Goal: Information Seeking & Learning: Check status

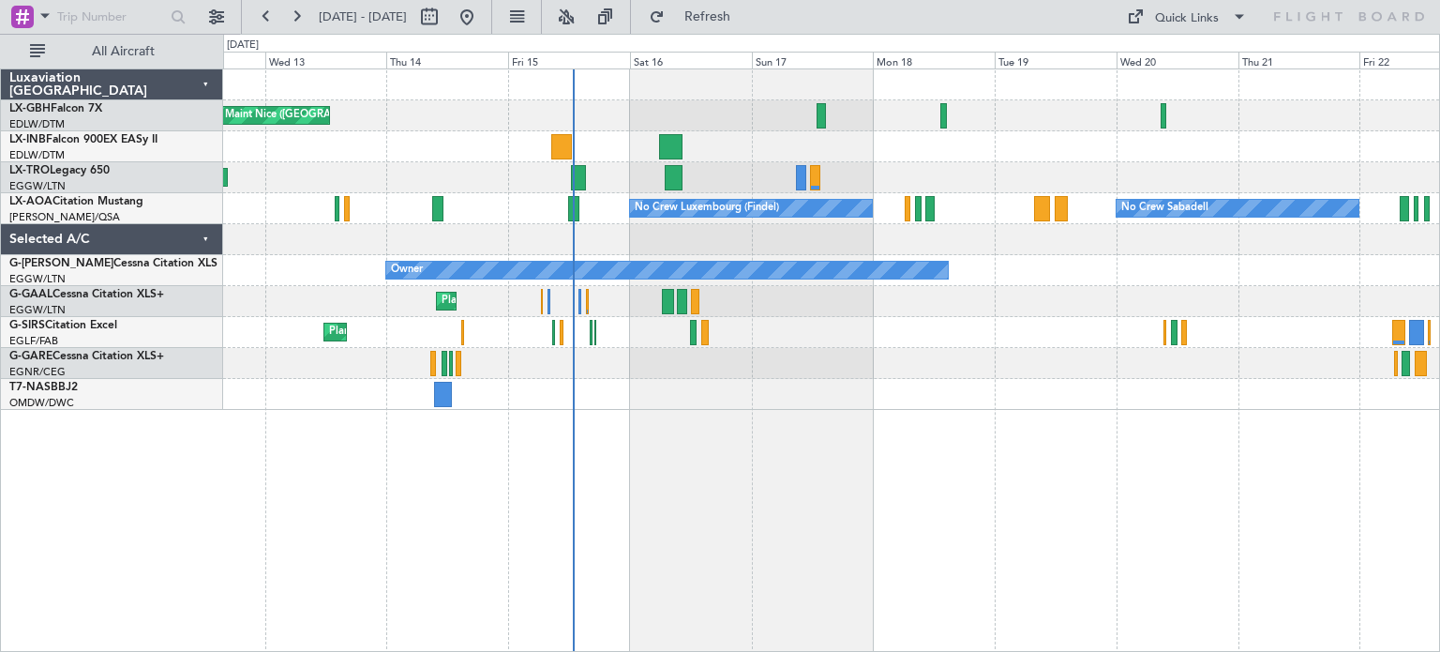
click at [827, 359] on div "Planned Maint Nice ([GEOGRAPHIC_DATA]) Unplanned Maint [GEOGRAPHIC_DATA] ([GEOG…" at bounding box center [831, 239] width 1216 height 340
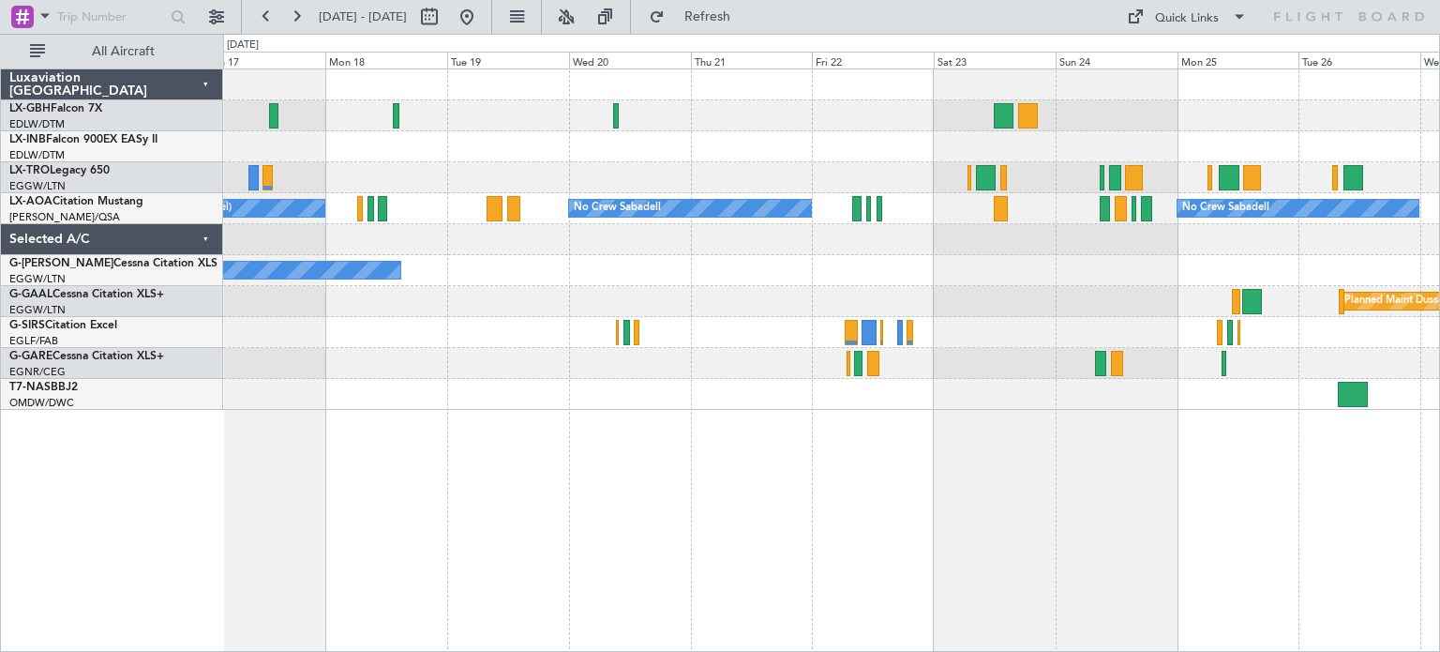
click at [388, 344] on div "No Crew Luxembourg (Findel) No Crew Sabadell No Crew Sabadell Owner Planned [GE…" at bounding box center [831, 239] width 1216 height 340
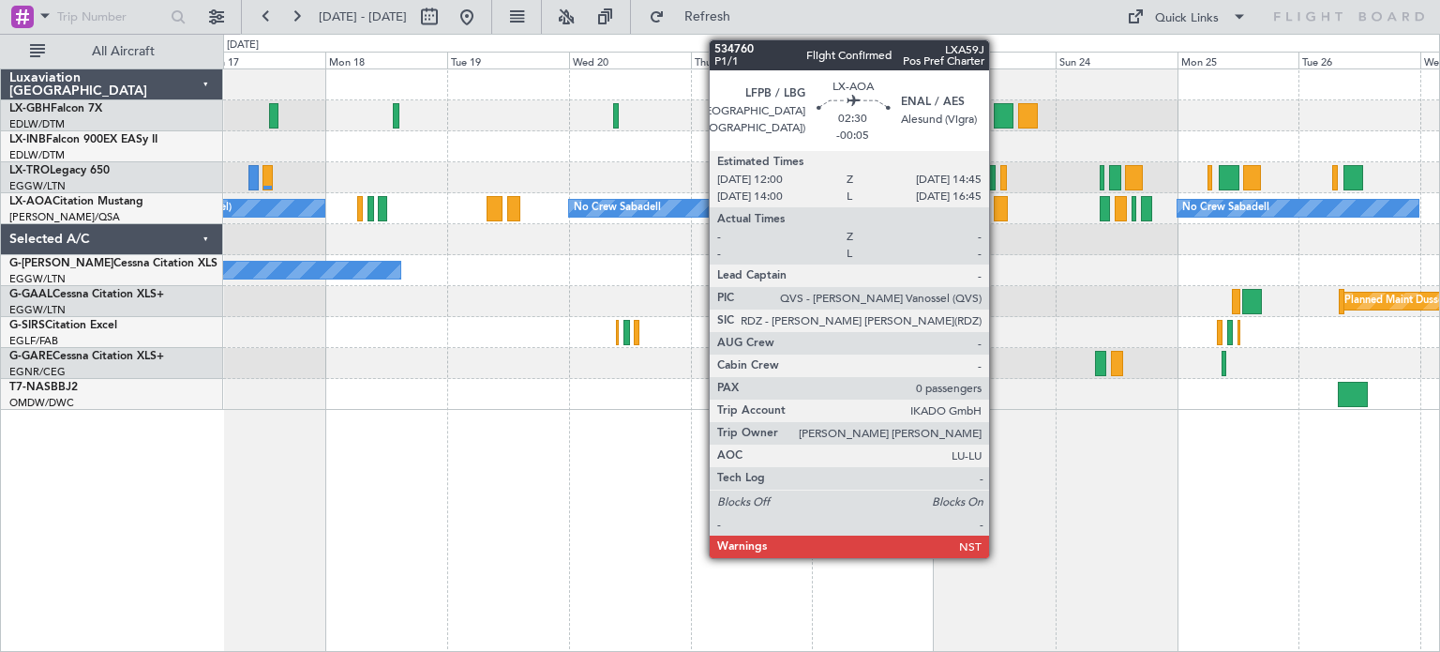
click at [998, 213] on div at bounding box center [1001, 208] width 14 height 25
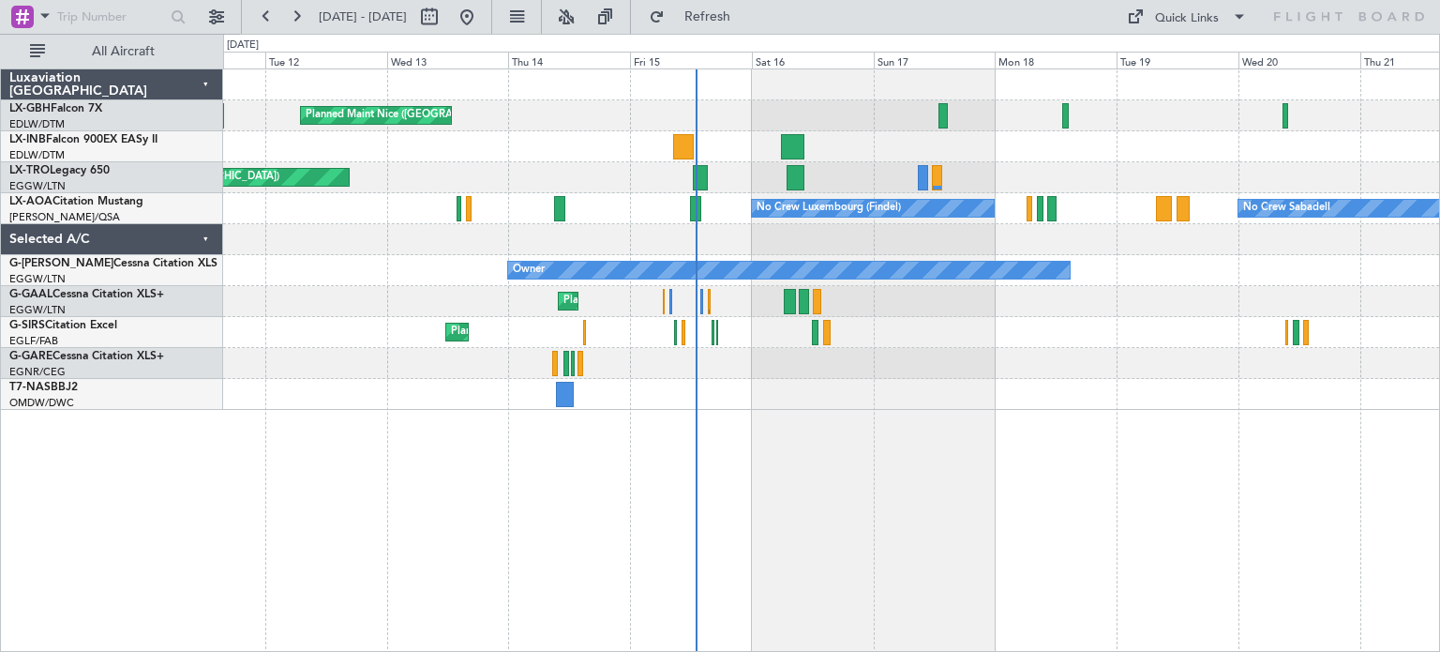
click at [1059, 378] on div "Planned Maint Nice ([GEOGRAPHIC_DATA]) Unplanned Maint [GEOGRAPHIC_DATA] ([GEOG…" at bounding box center [831, 239] width 1216 height 340
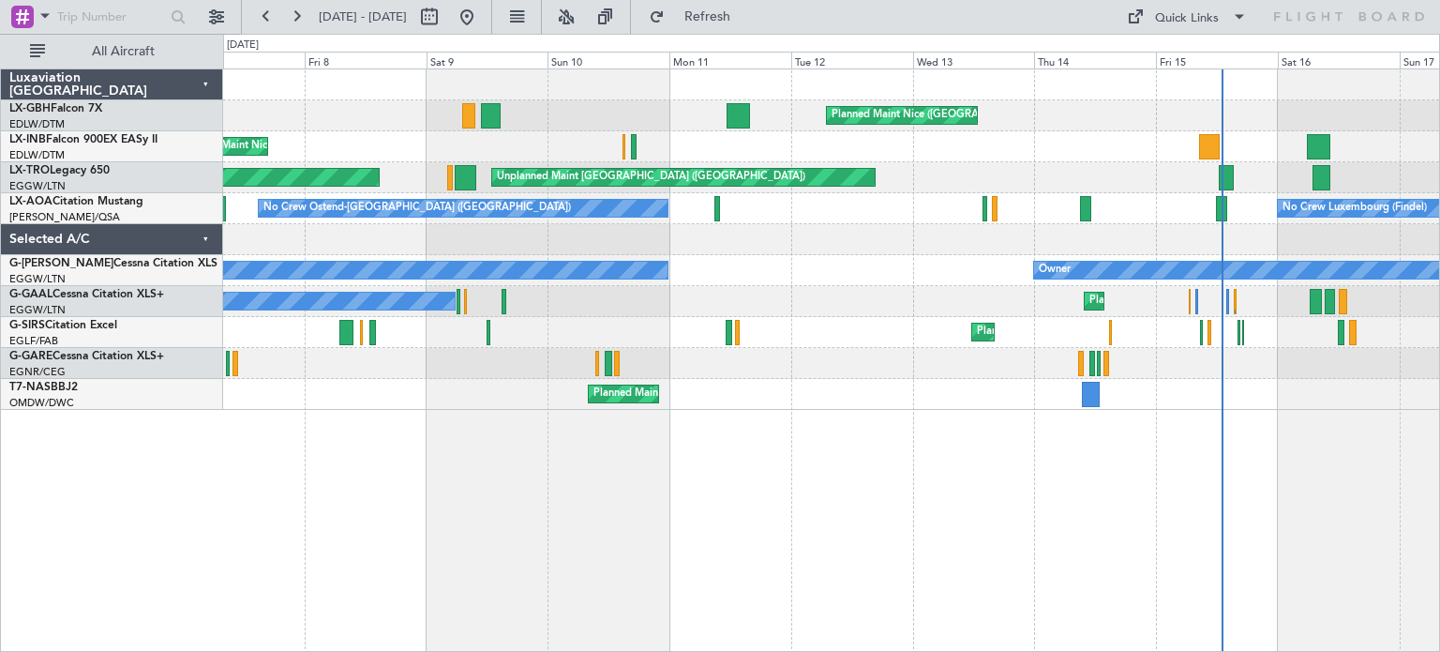
click at [1003, 534] on div "Planned Maint Nice ([GEOGRAPHIC_DATA]) [GEOGRAPHIC_DATA] ([GEOGRAPHIC_DATA]) Un…" at bounding box center [831, 359] width 1217 height 583
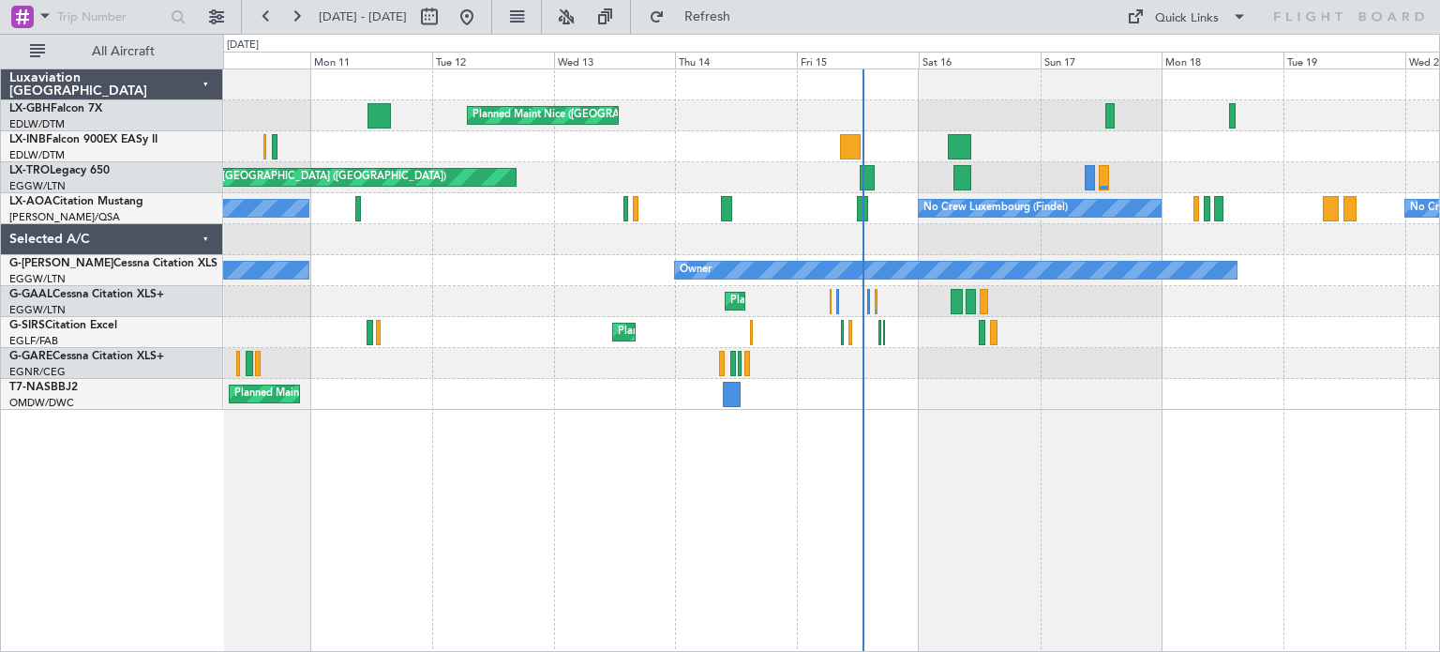
click at [248, 410] on div "Planned Maint Nice ([GEOGRAPHIC_DATA]) Unplanned Maint [GEOGRAPHIC_DATA] ([GEOG…" at bounding box center [831, 359] width 1217 height 583
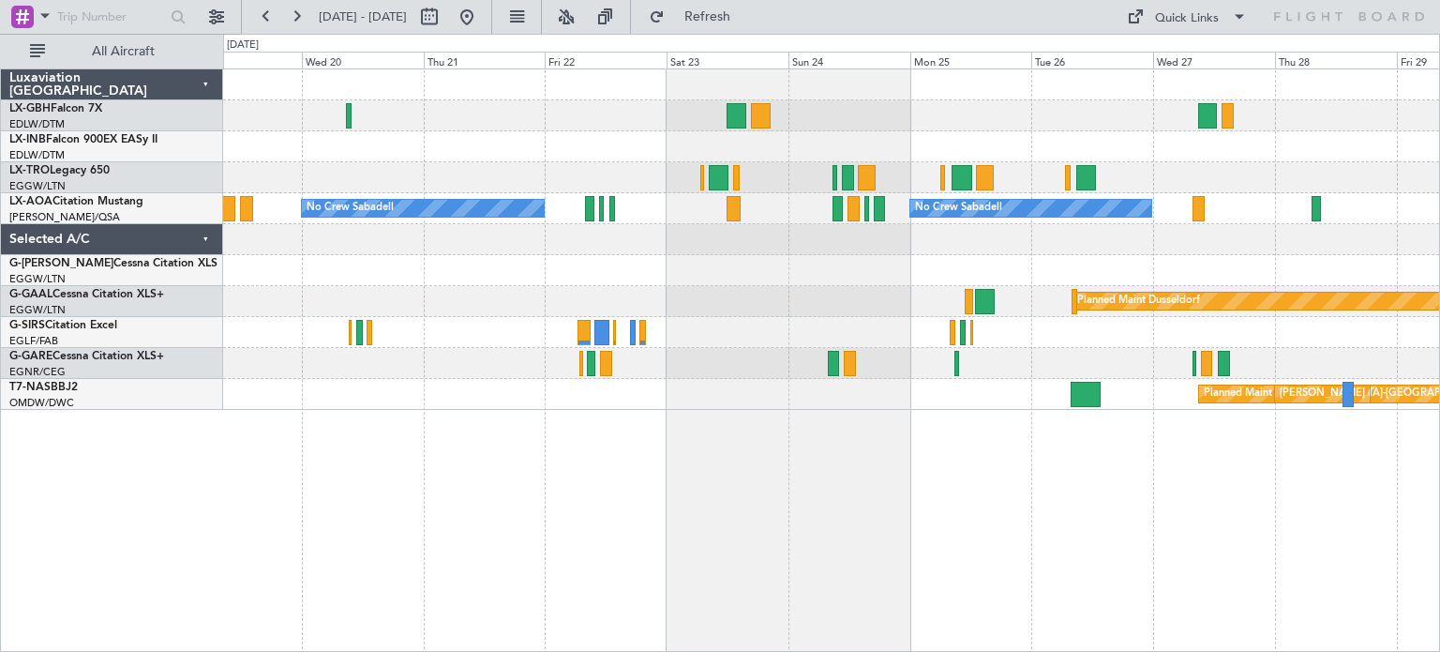
click at [369, 442] on div "No Crew Sabadell No Crew Sabadell No Crew Luxembourg (Findel) Owner Planned [GE…" at bounding box center [831, 359] width 1217 height 583
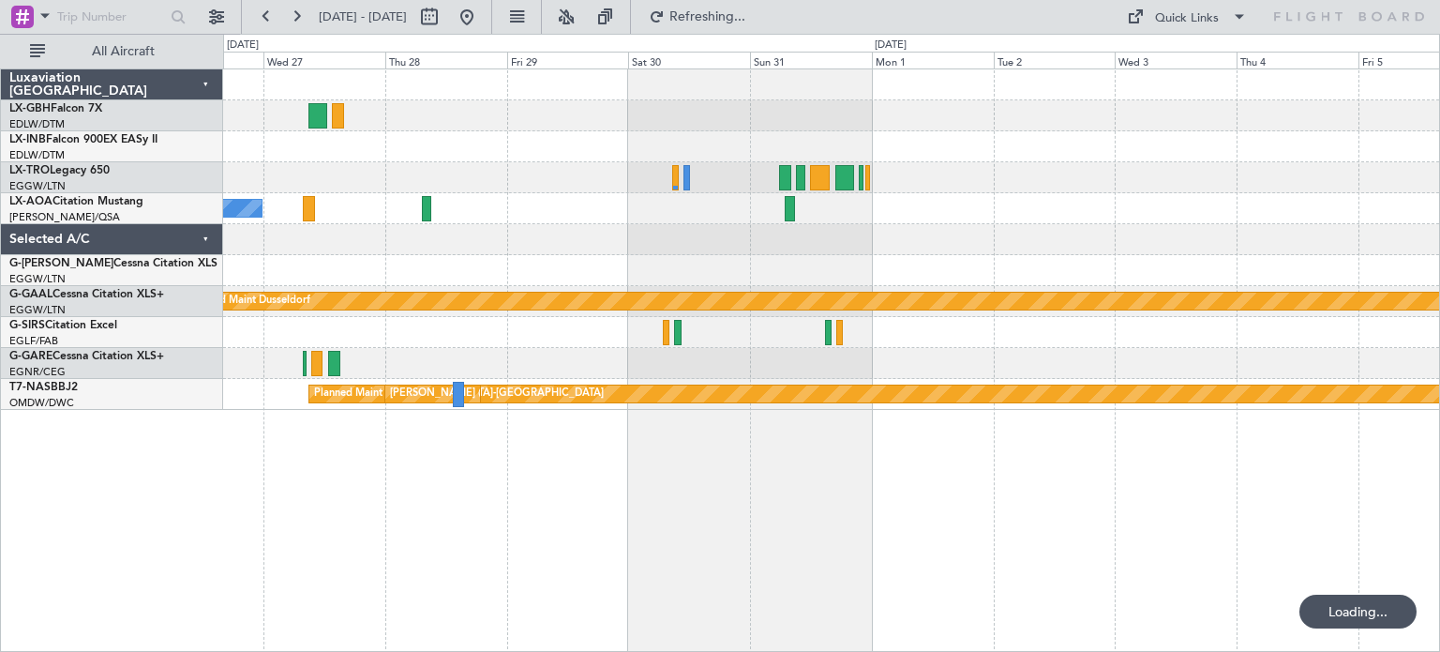
click at [429, 425] on div "No Crew Sabadell Planned [GEOGRAPHIC_DATA] Planned Maint [GEOGRAPHIC_DATA]-[GEO…" at bounding box center [831, 359] width 1217 height 583
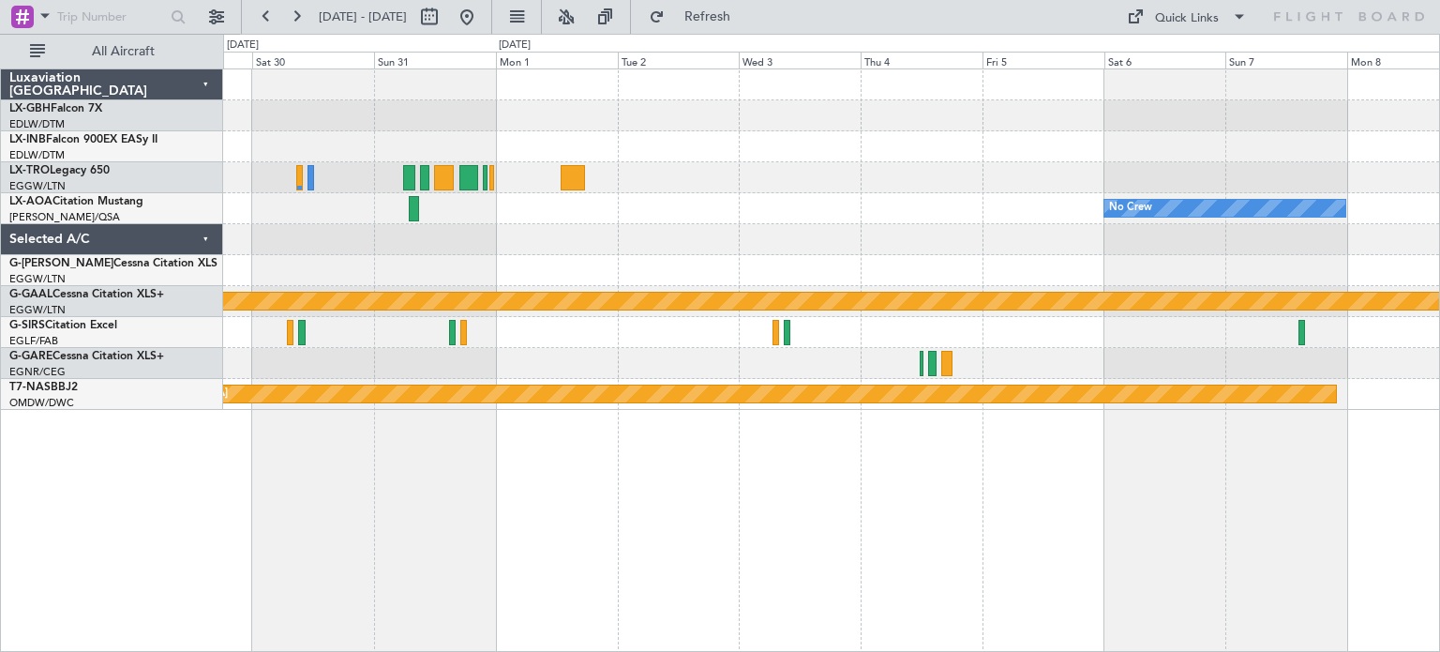
click at [417, 464] on div "No Crew Planned [GEOGRAPHIC_DATA] Planned Maint [GEOGRAPHIC_DATA]-[GEOGRAPHIC_D…" at bounding box center [831, 359] width 1217 height 583
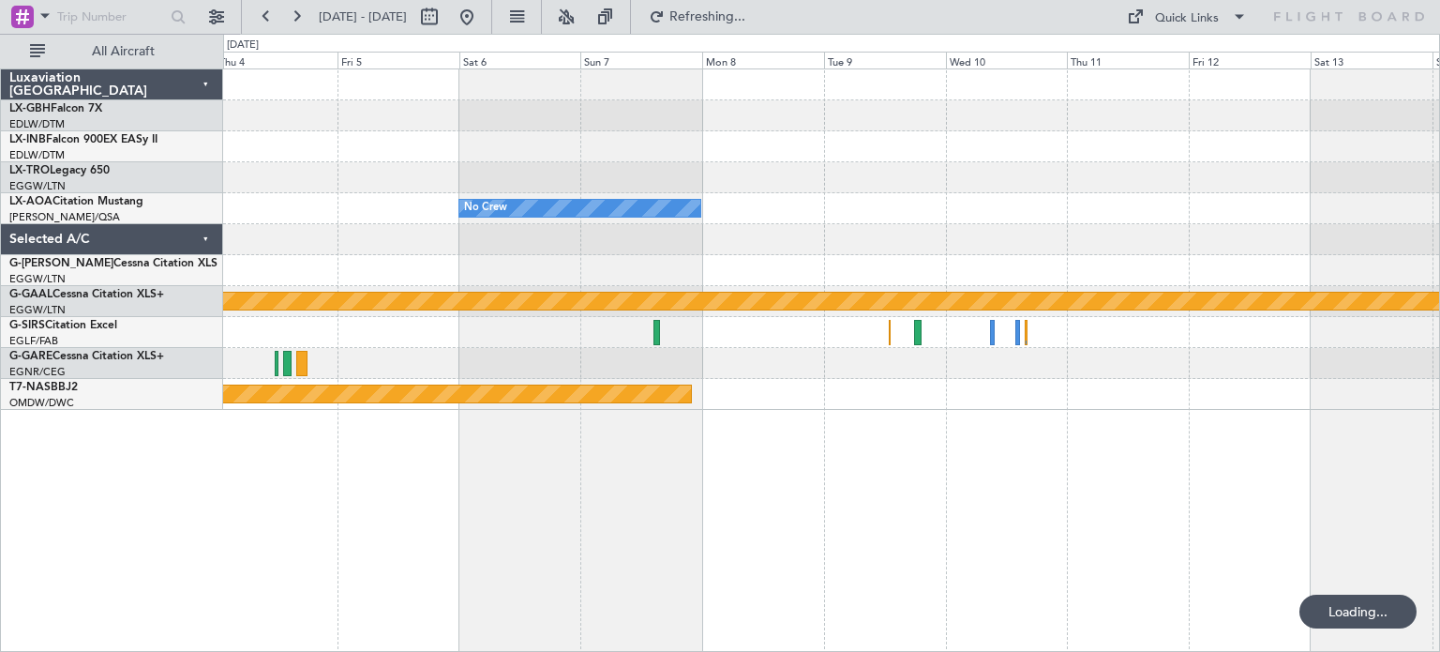
click at [598, 494] on div "No Crew Planned [GEOGRAPHIC_DATA] Planned Maint [GEOGRAPHIC_DATA]-[GEOGRAPHIC_D…" at bounding box center [831, 359] width 1217 height 583
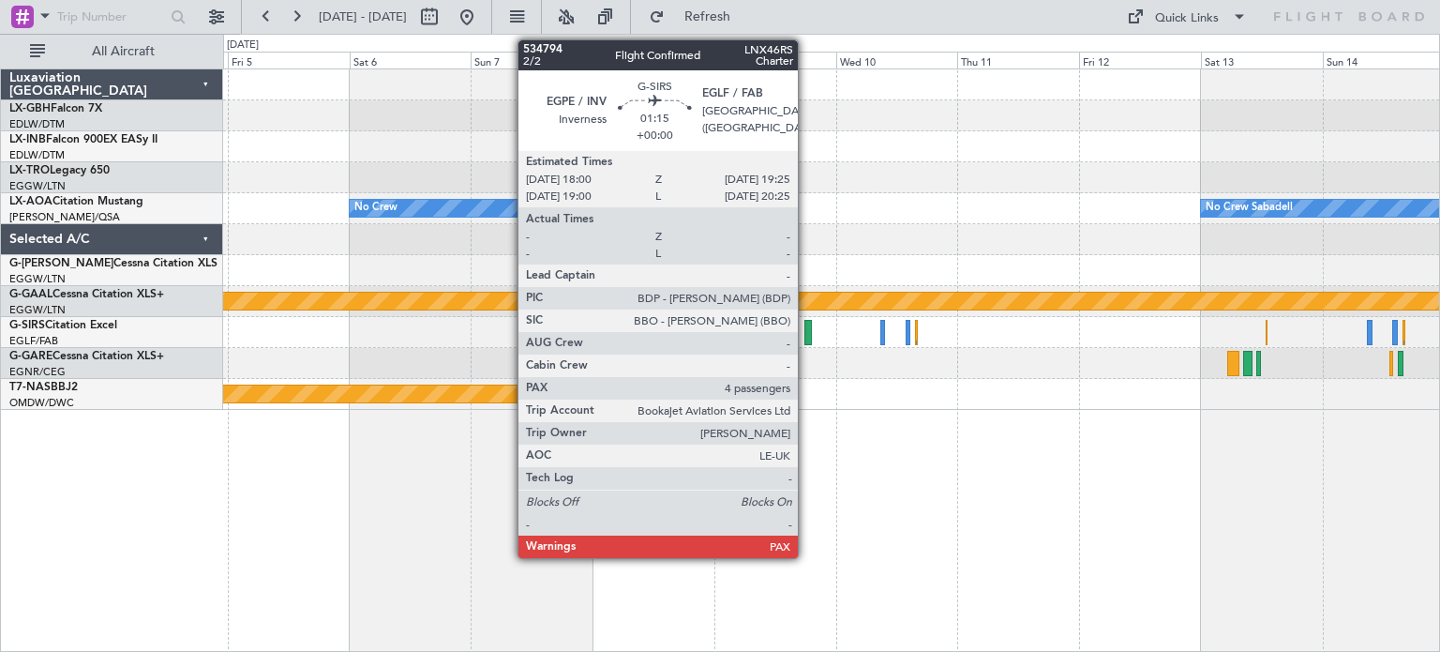
click at [806, 324] on div at bounding box center [808, 332] width 8 height 25
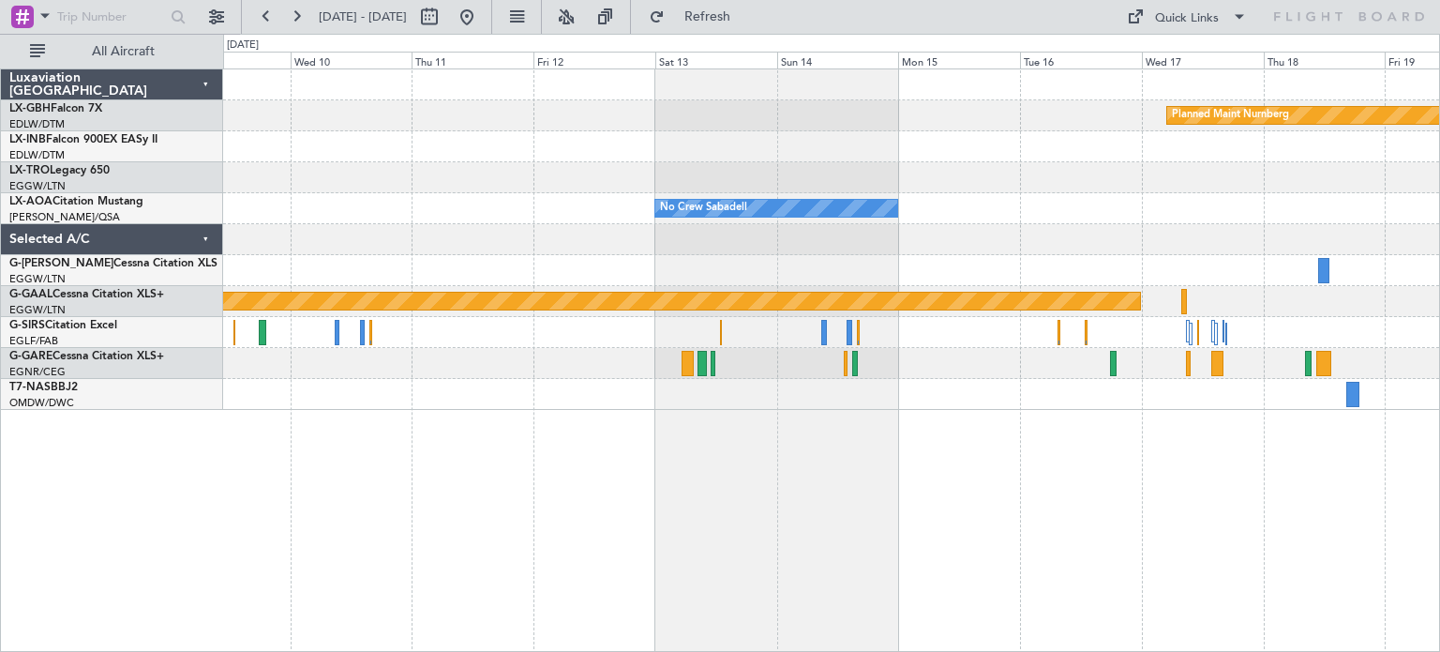
click at [493, 454] on div "Planned Maint Nurnberg No Crew Sabadell No Crew Sabadell No Crew Planned [GEOGR…" at bounding box center [831, 359] width 1217 height 583
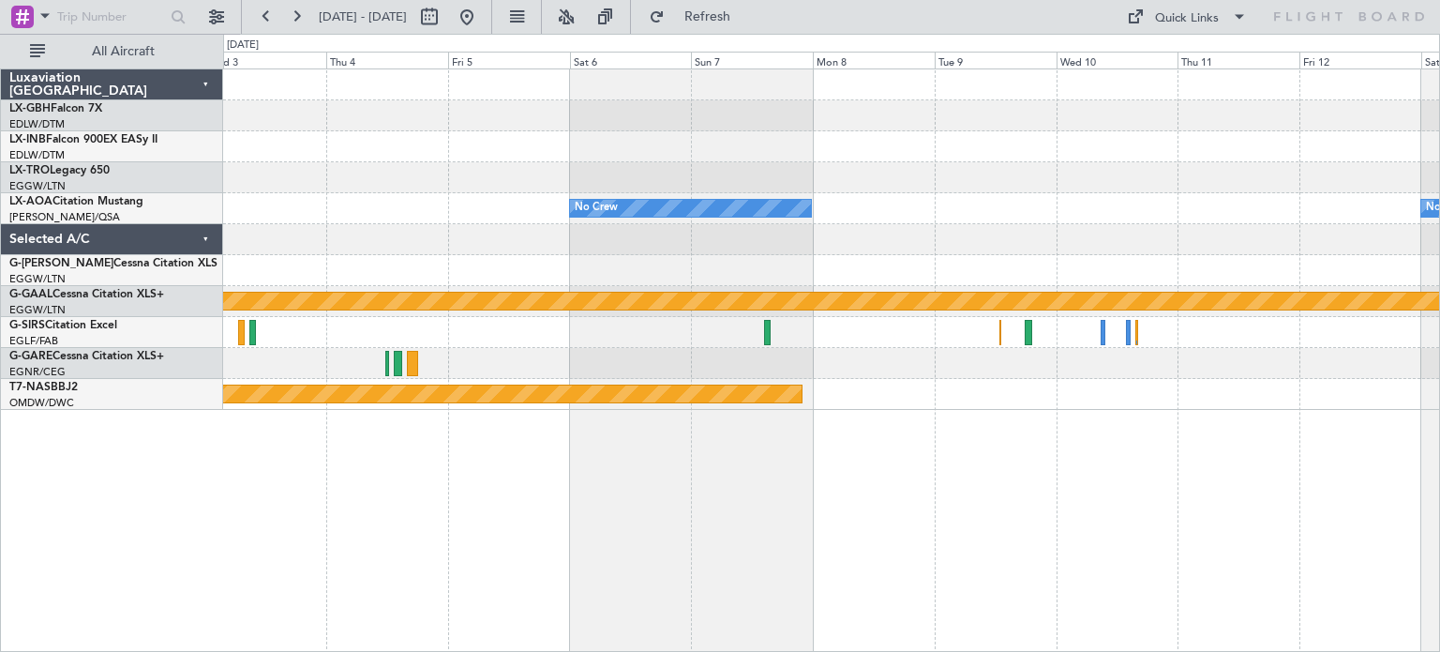
click at [1288, 565] on div "No Crew Sabadell No Crew Planned [GEOGRAPHIC_DATA] Planned Maint [GEOGRAPHIC_DA…" at bounding box center [831, 359] width 1217 height 583
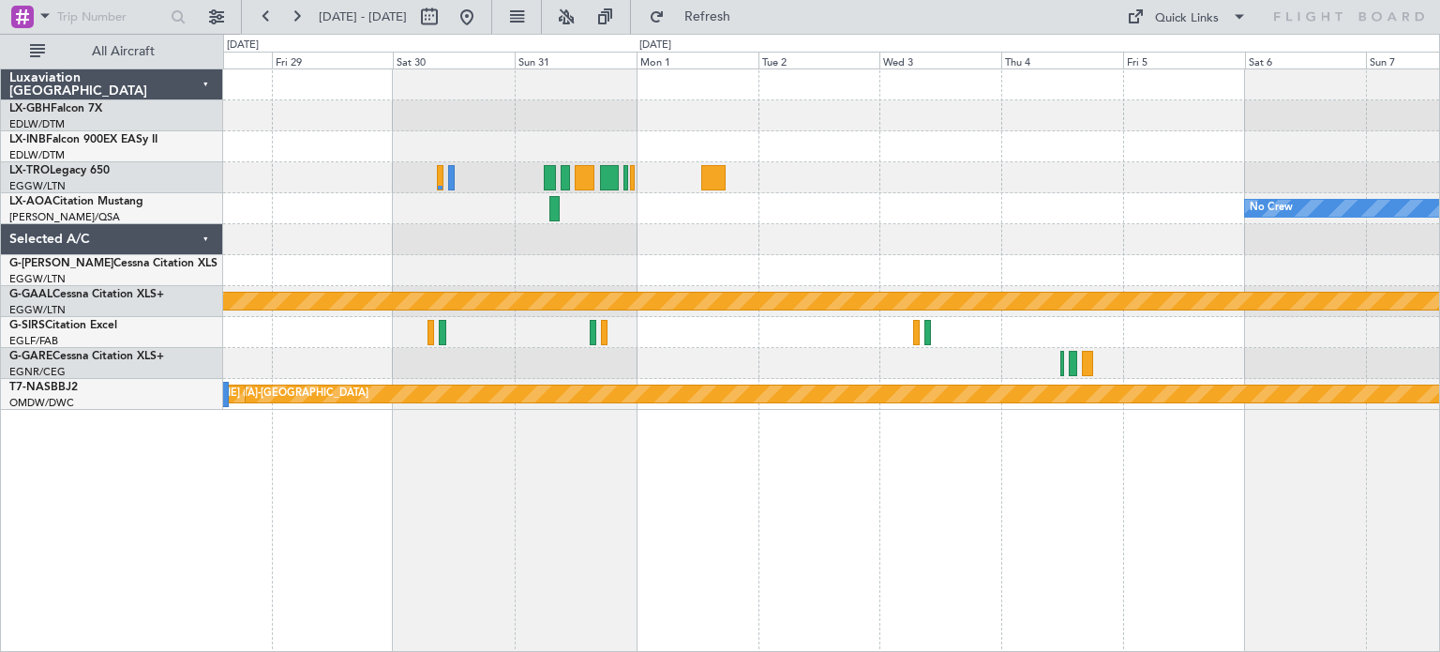
click at [1118, 595] on div "No Crew Planned [GEOGRAPHIC_DATA] Planned Maint [GEOGRAPHIC_DATA]-[GEOGRAPHIC_D…" at bounding box center [831, 359] width 1217 height 583
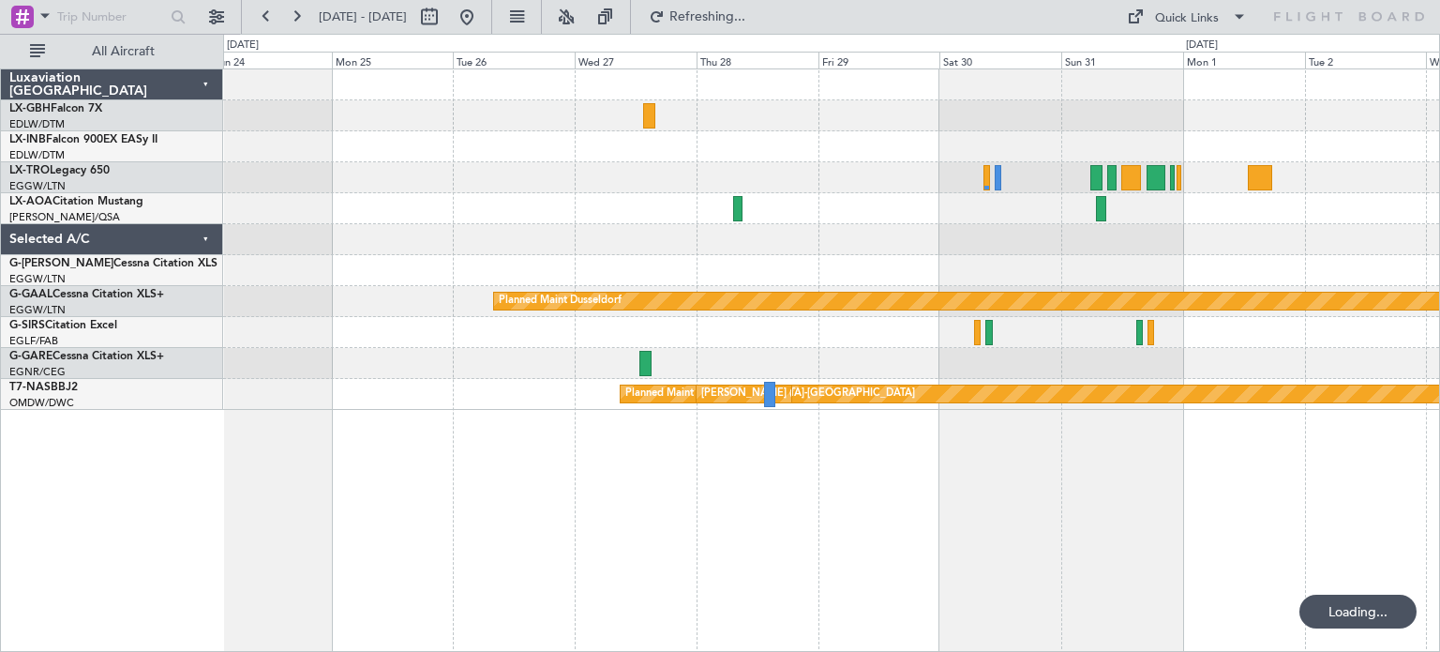
click at [966, 573] on div "Planned Maint Dusseldorf Planned Maint [GEOGRAPHIC_DATA]-[GEOGRAPHIC_DATA] [PER…" at bounding box center [831, 359] width 1217 height 583
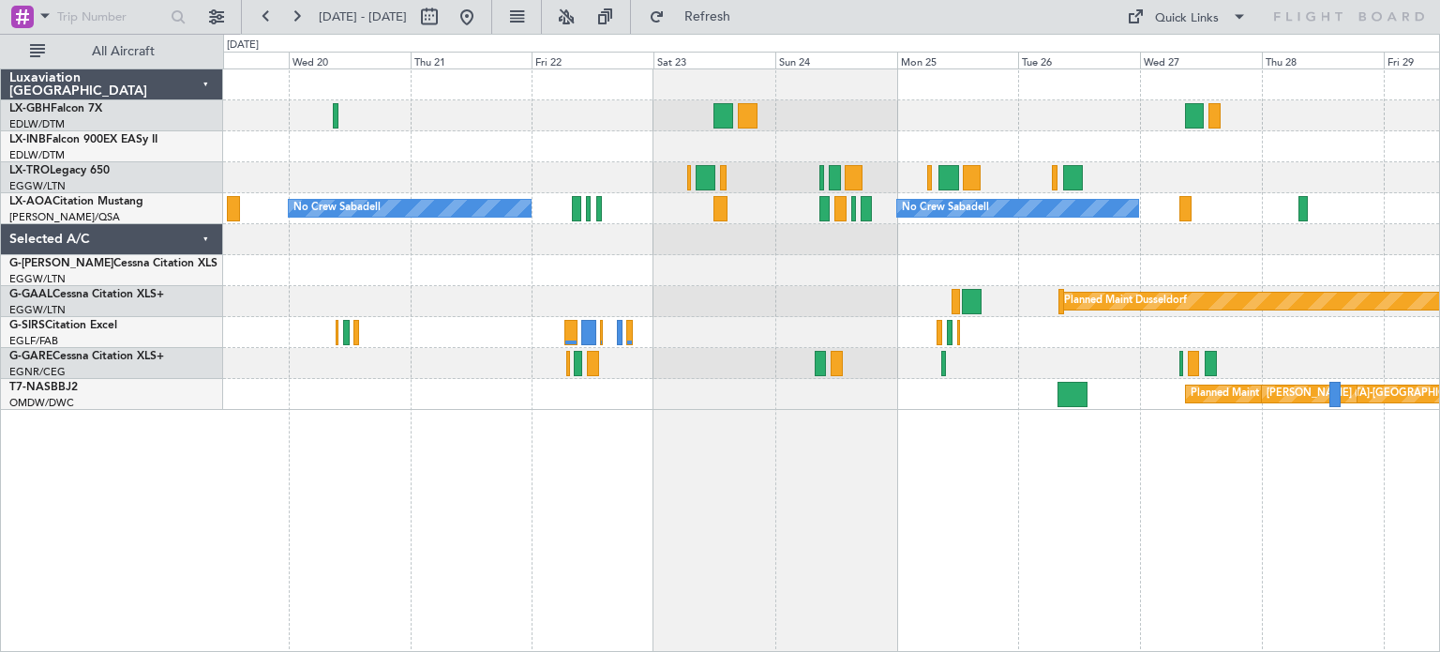
click at [1133, 317] on div at bounding box center [831, 332] width 1216 height 31
click at [482, 22] on button at bounding box center [467, 17] width 30 height 30
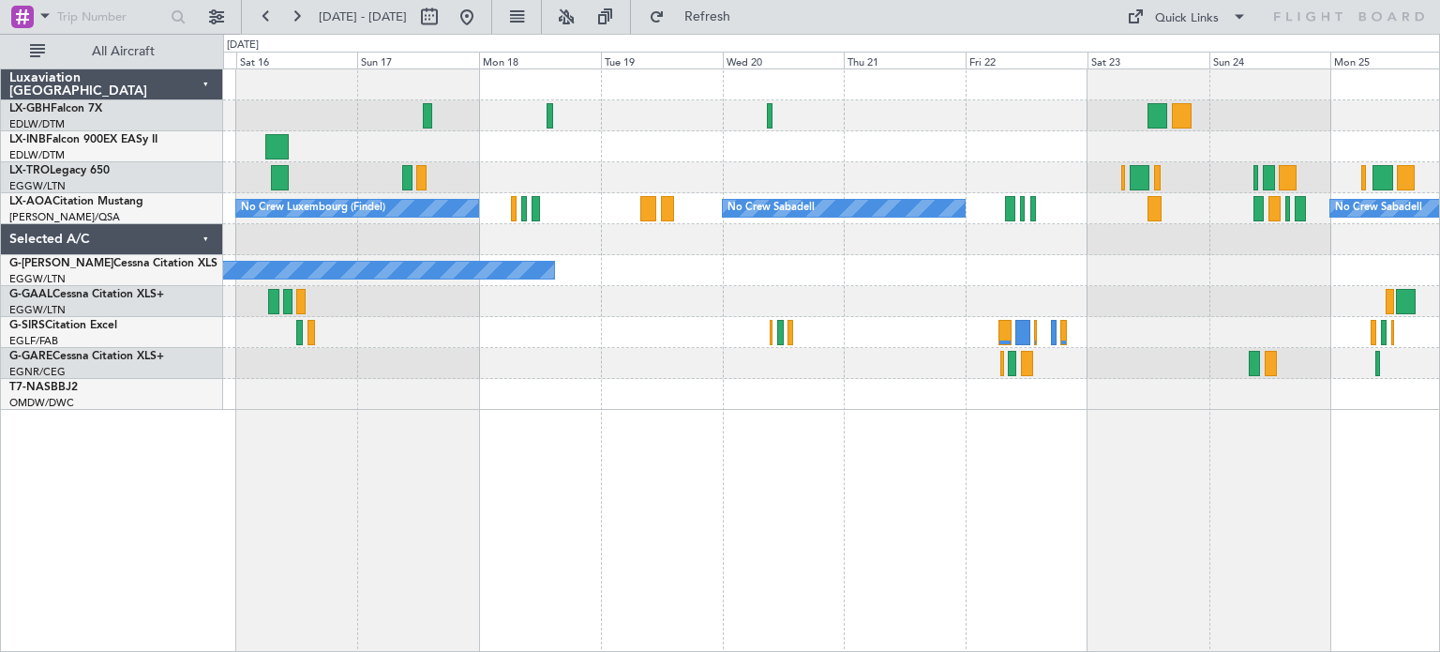
click at [458, 386] on div "Planned Maint Nice ([GEOGRAPHIC_DATA]) No Crew Luxembourg (Findel) No Crew Saba…" at bounding box center [831, 239] width 1216 height 340
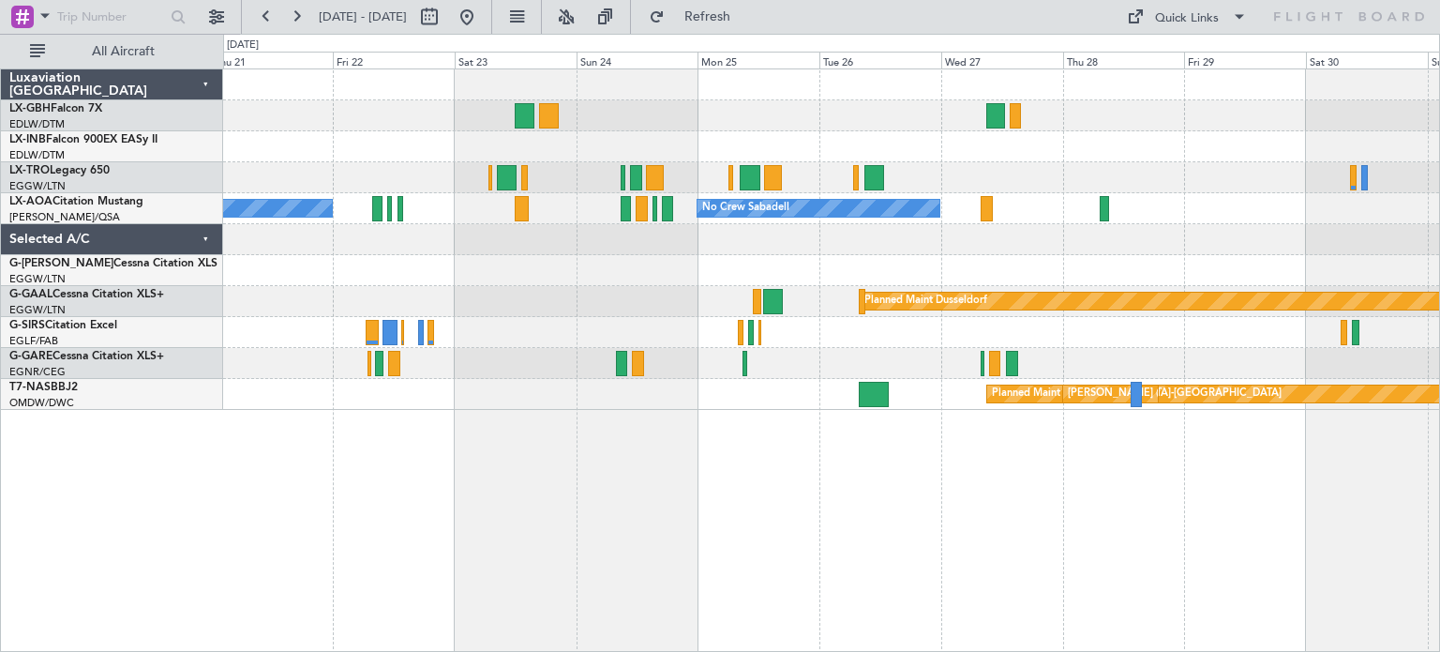
click at [435, 370] on div "No Crew Sabadell No Crew Sabadell Owner Planned [GEOGRAPHIC_DATA] Planned Maint…" at bounding box center [831, 239] width 1216 height 340
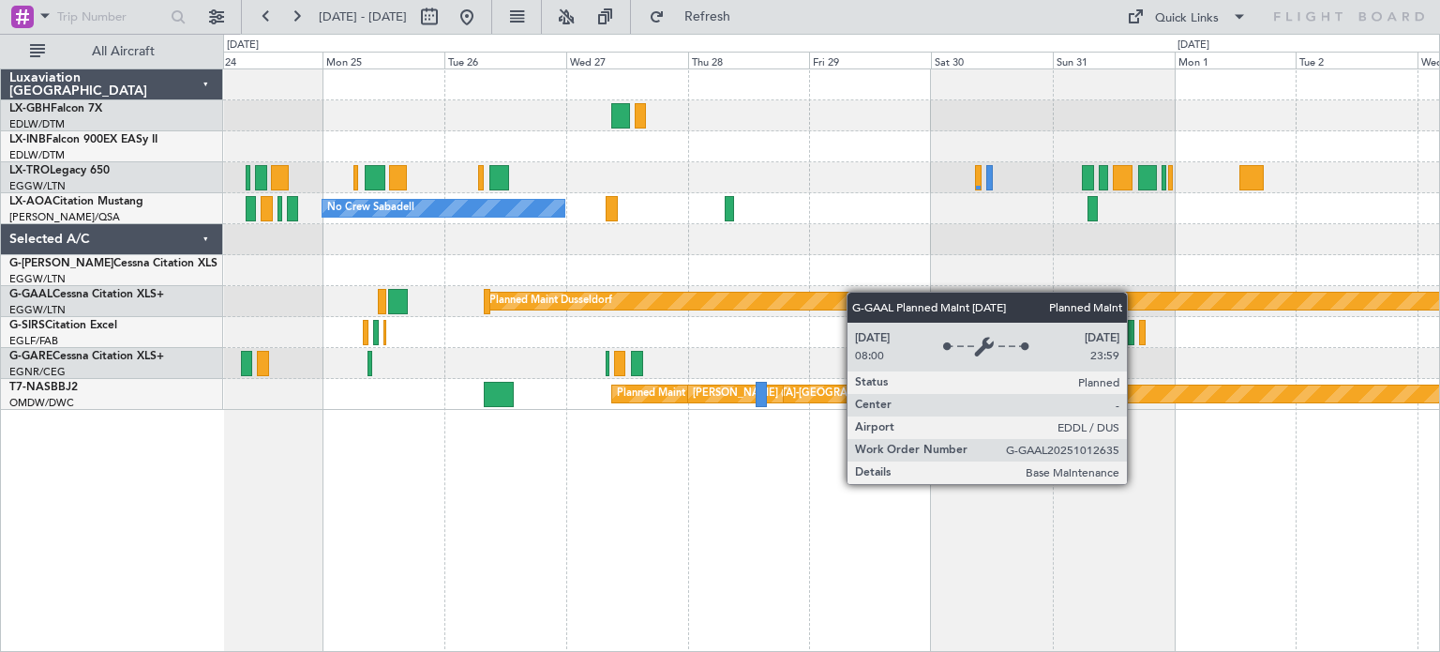
click at [729, 306] on div "No Crew Sabadell No Crew Sabadell Planned [GEOGRAPHIC_DATA] Planned Maint [GEOG…" at bounding box center [831, 239] width 1216 height 340
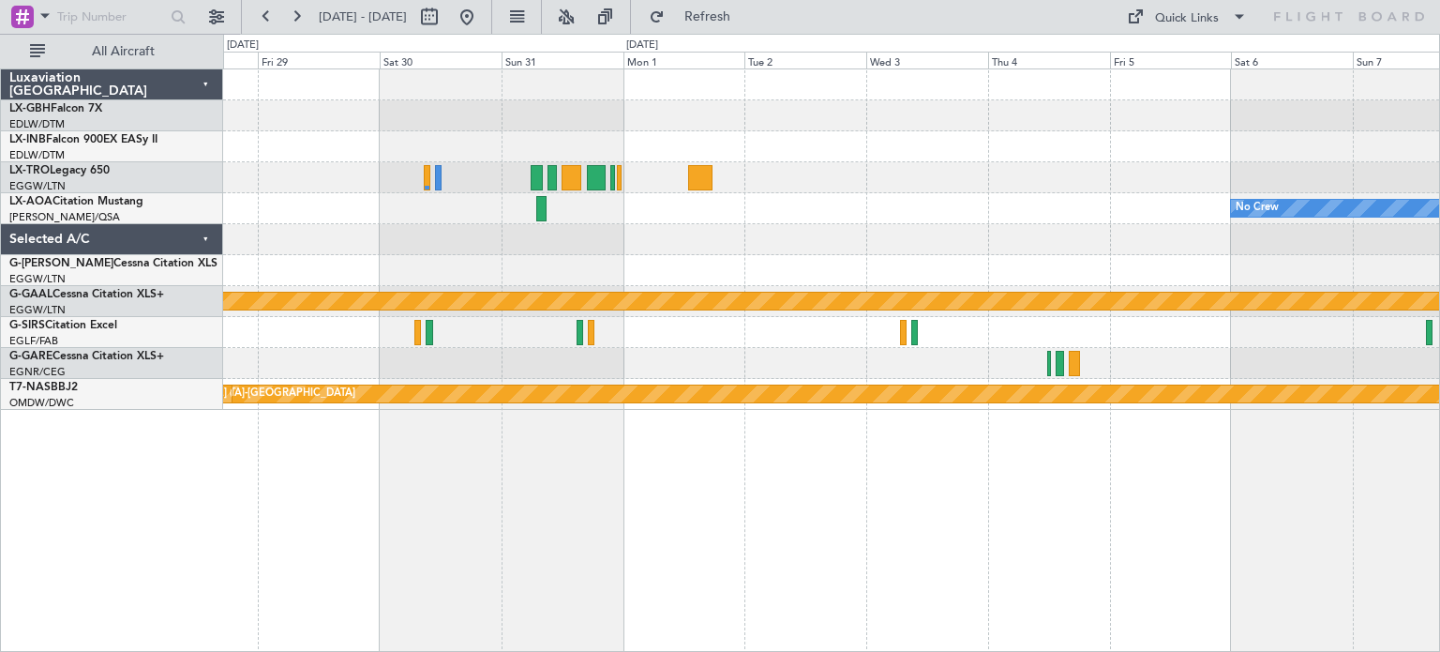
click at [493, 595] on div "No Crew No Crew Sabadell Planned [GEOGRAPHIC_DATA] Planned Maint [GEOGRAPHIC_DA…" at bounding box center [831, 359] width 1217 height 583
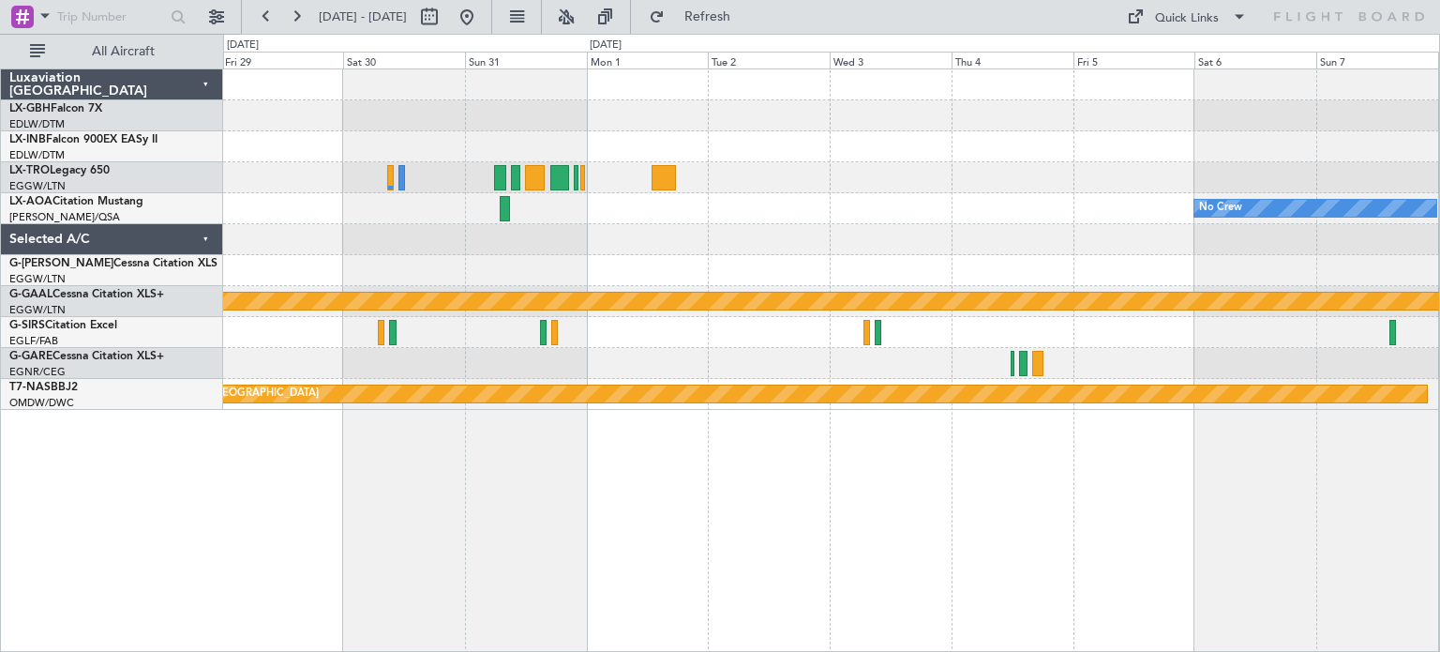
click at [645, 423] on div "No Crew No Crew Sabadell Planned [GEOGRAPHIC_DATA] Planned Maint [GEOGRAPHIC_DA…" at bounding box center [831, 359] width 1217 height 583
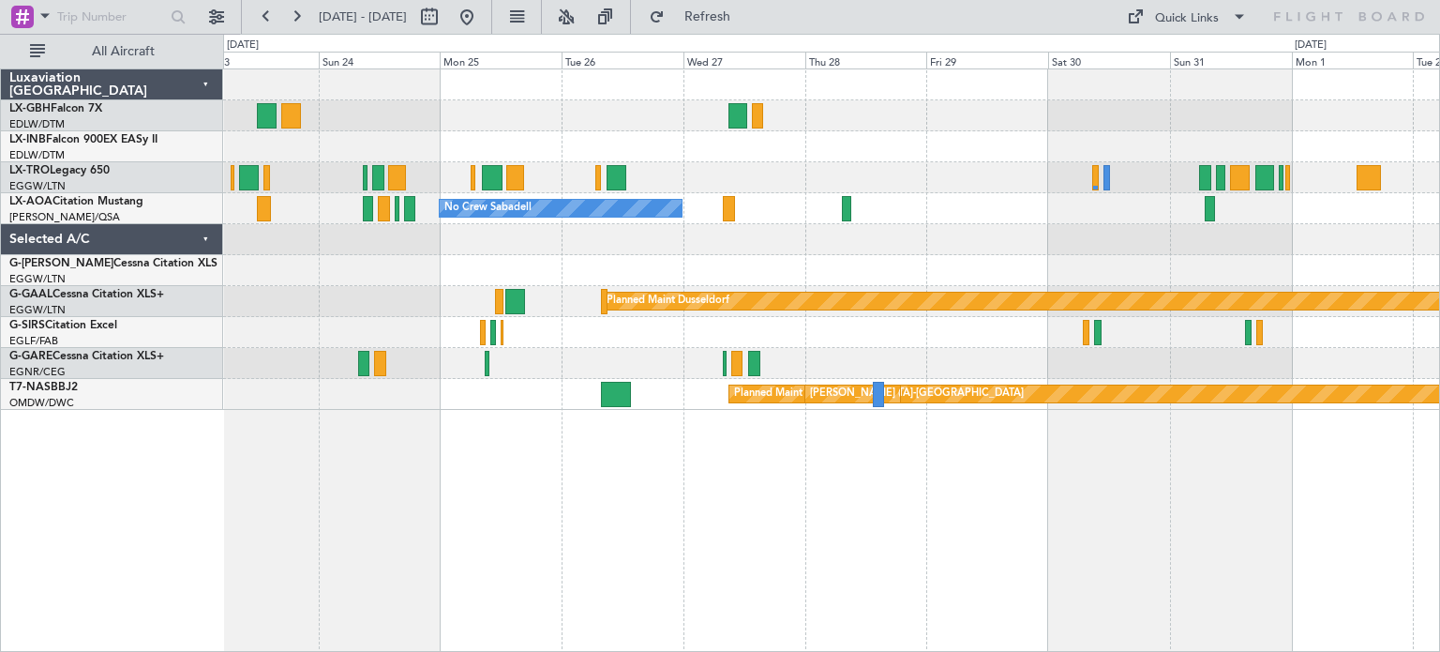
click at [1282, 468] on div "No Crew Sabadell No Crew Sabadell Planned [GEOGRAPHIC_DATA] Planned Maint [GEOG…" at bounding box center [831, 359] width 1217 height 583
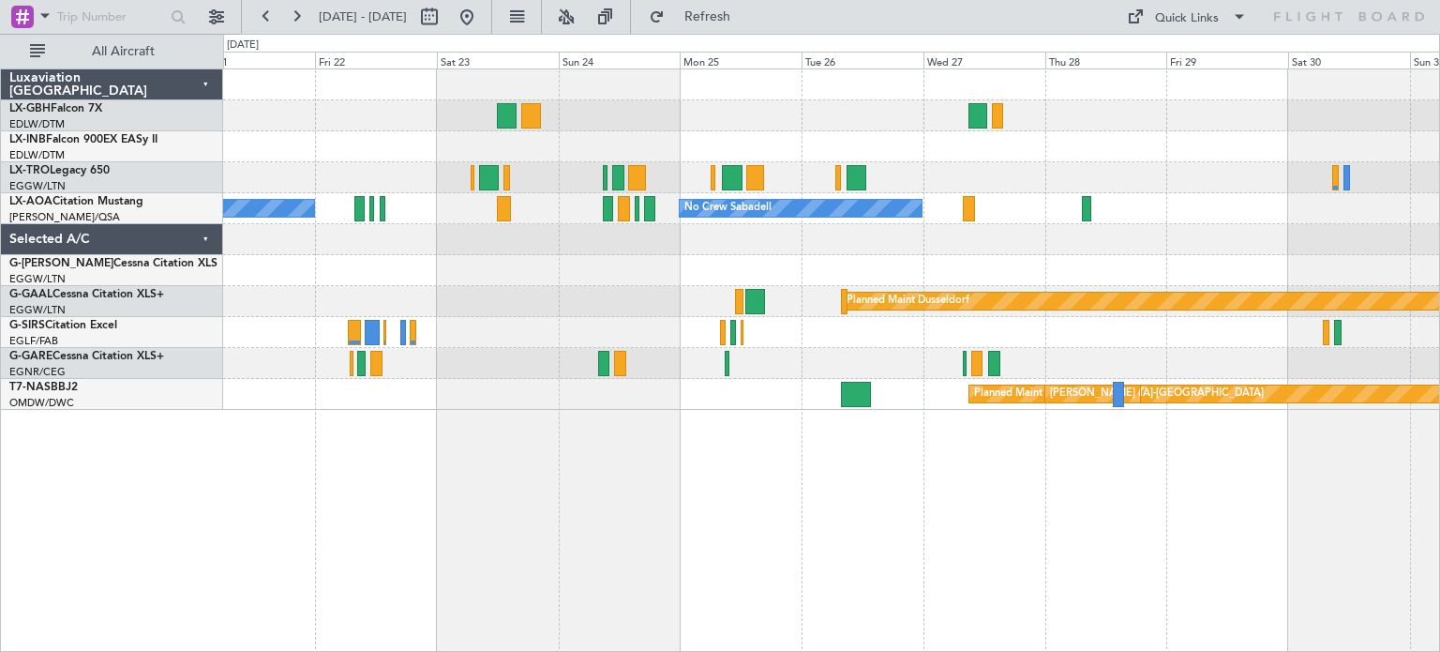
click at [759, 460] on div "No Crew Sabadell No Crew Sabadell Planned [GEOGRAPHIC_DATA] Planned Maint [GEOG…" at bounding box center [831, 359] width 1217 height 583
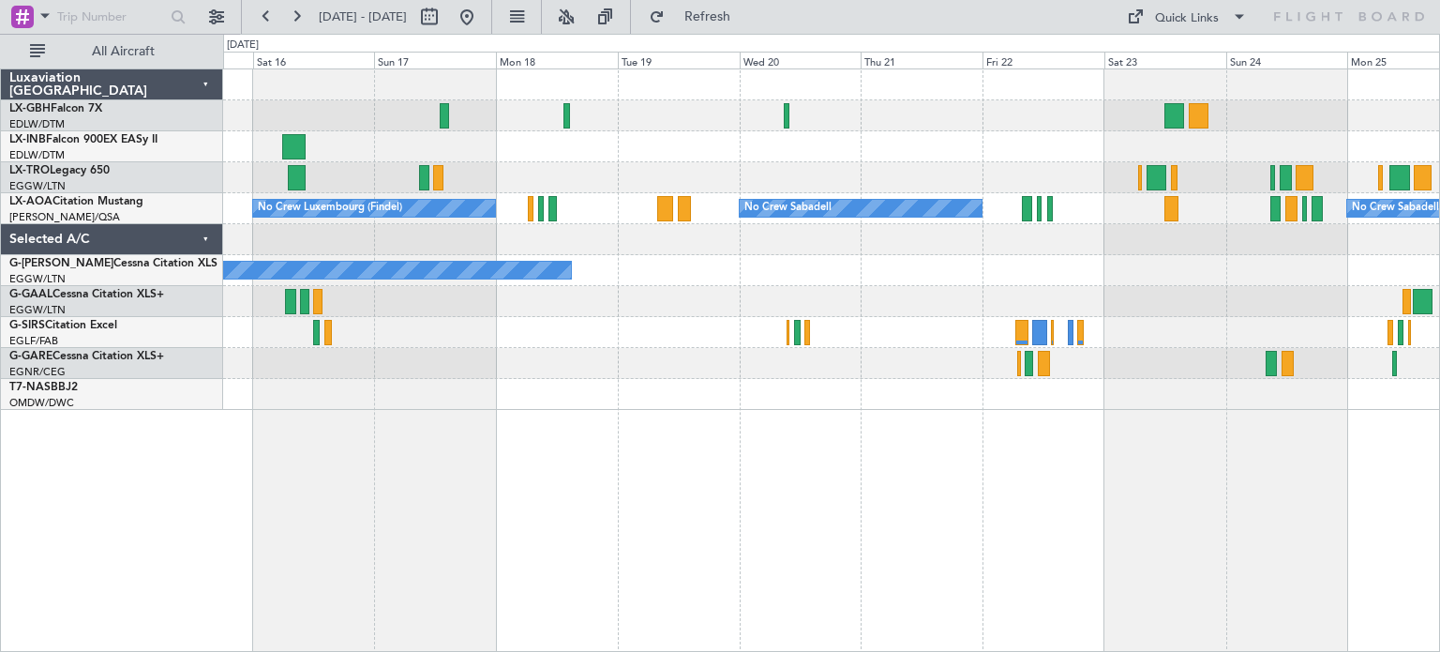
click at [1204, 486] on div "Planned Maint Nice ([GEOGRAPHIC_DATA]) No Crew Sabadell No Crew Sabadell No Cre…" at bounding box center [831, 359] width 1217 height 583
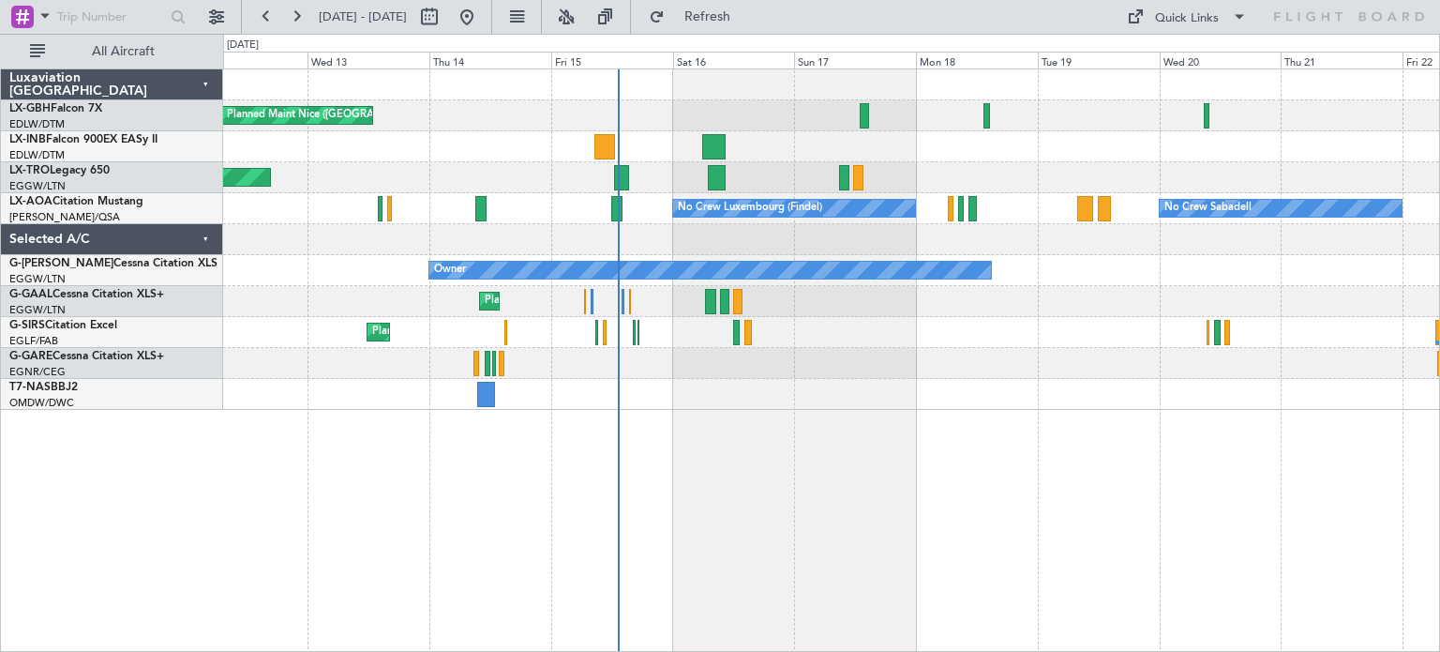
click at [960, 460] on div "Planned Maint Nice ([GEOGRAPHIC_DATA]) Unplanned Maint [GEOGRAPHIC_DATA] ([GEOG…" at bounding box center [831, 359] width 1217 height 583
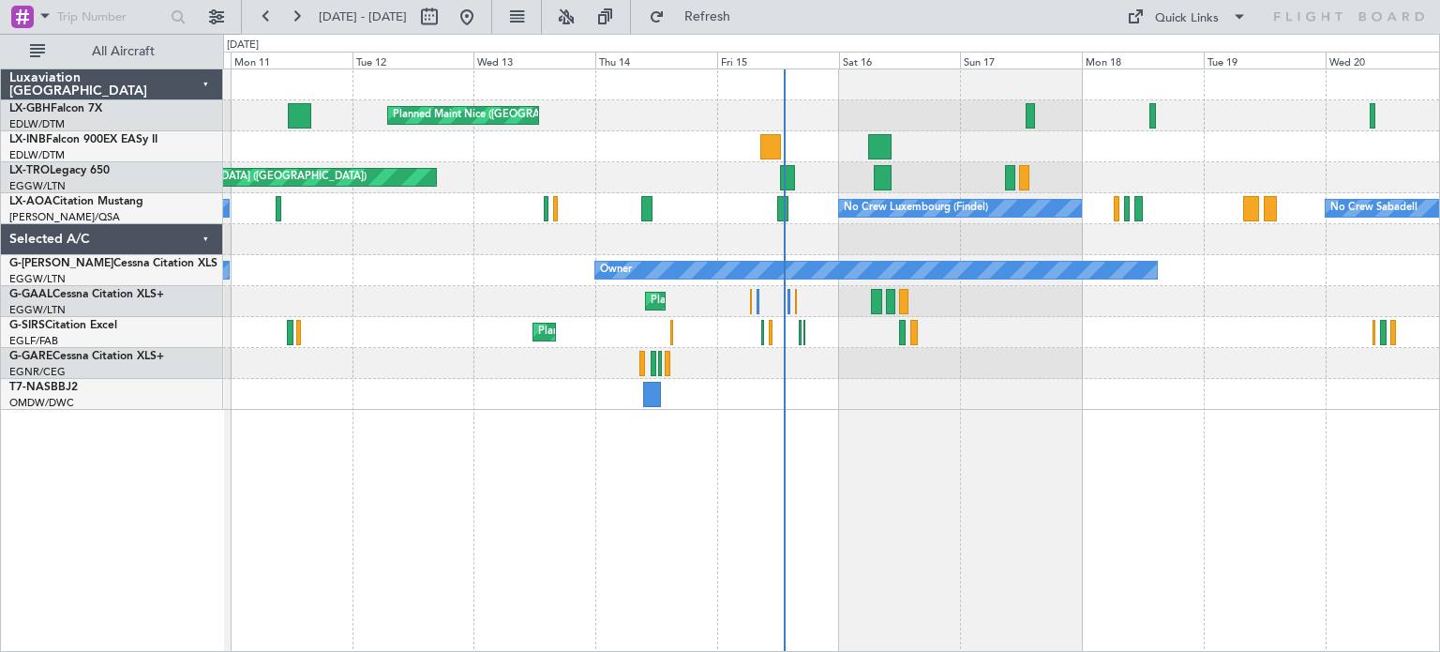
click at [960, 460] on div "Planned Maint Nice ([GEOGRAPHIC_DATA]) Unplanned Maint [GEOGRAPHIC_DATA] ([GEOG…" at bounding box center [831, 359] width 1217 height 583
click at [509, 274] on div "Planned Maint Nice ([GEOGRAPHIC_DATA]) Unplanned Maint [GEOGRAPHIC_DATA] ([GEOG…" at bounding box center [831, 359] width 1217 height 583
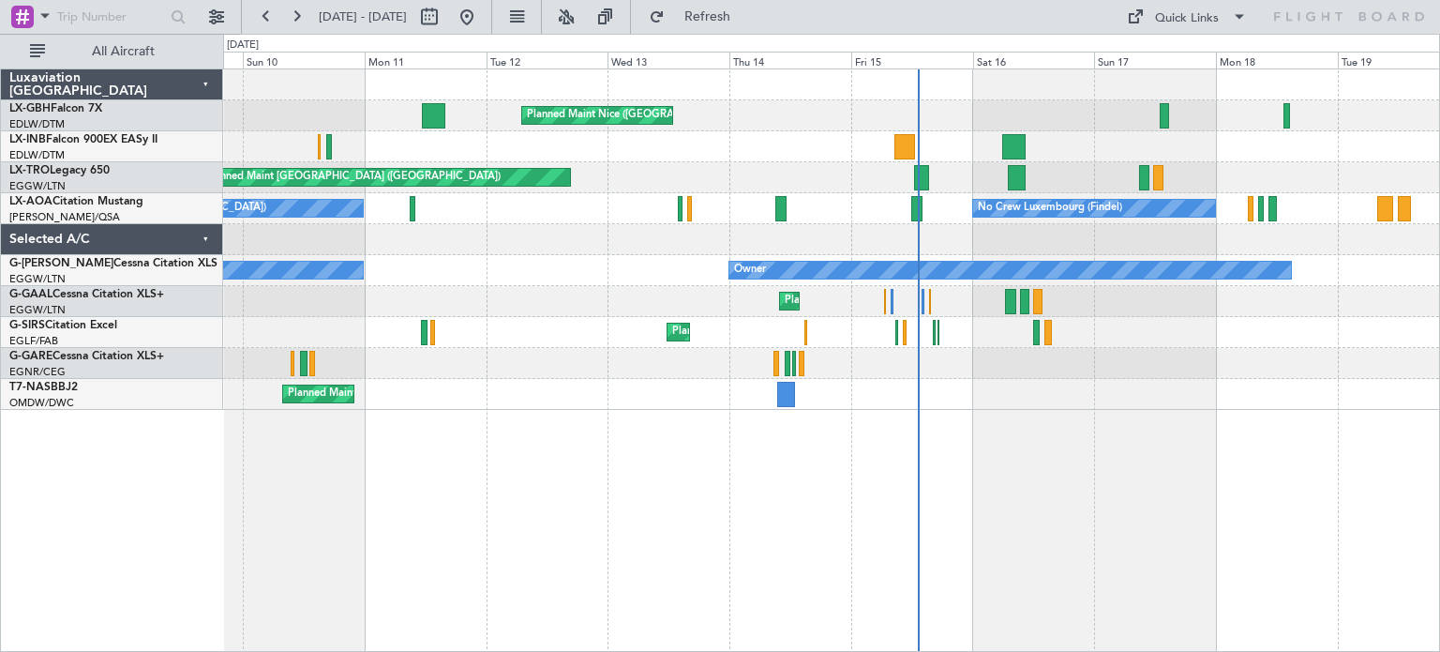
click at [1386, 453] on div "Planned Maint Nice ([GEOGRAPHIC_DATA]) [GEOGRAPHIC_DATA] ([GEOGRAPHIC_DATA]) Un…" at bounding box center [831, 359] width 1217 height 583
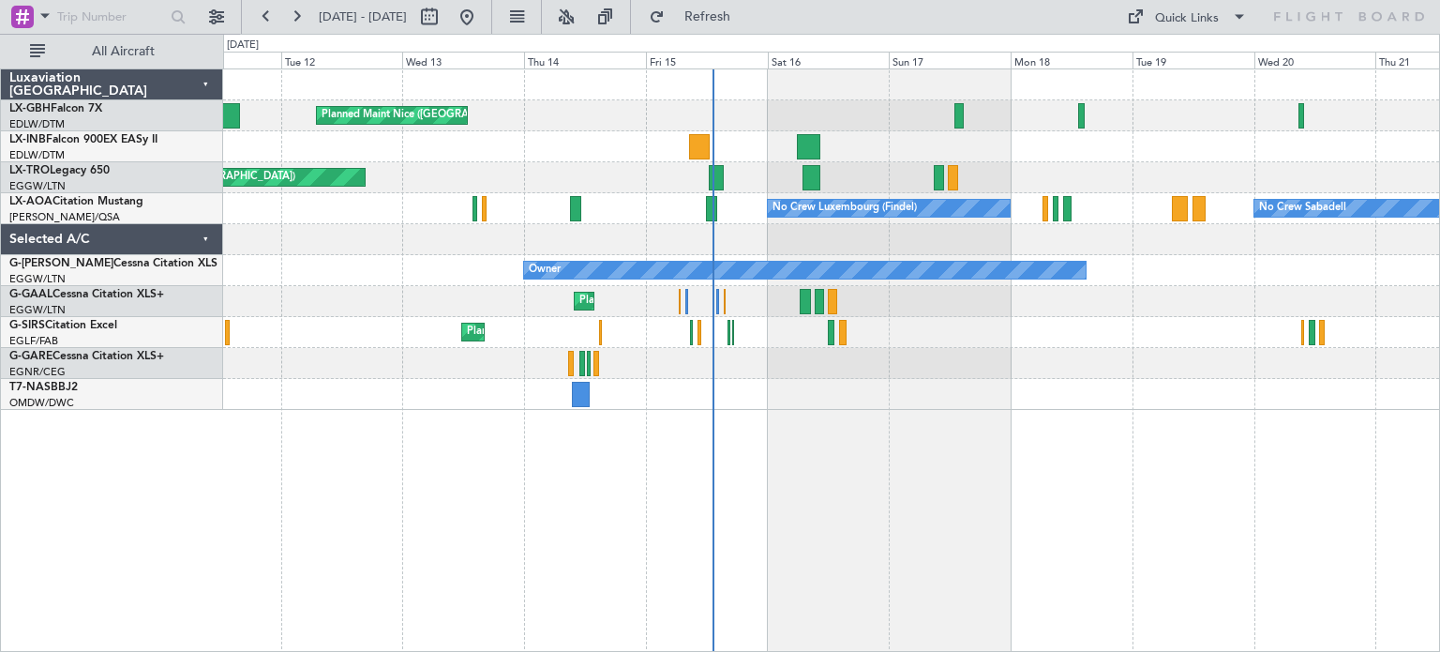
click at [677, 483] on div "Planned Maint Nice ([GEOGRAPHIC_DATA]) Unplanned Maint [GEOGRAPHIC_DATA] ([GEOG…" at bounding box center [831, 359] width 1217 height 583
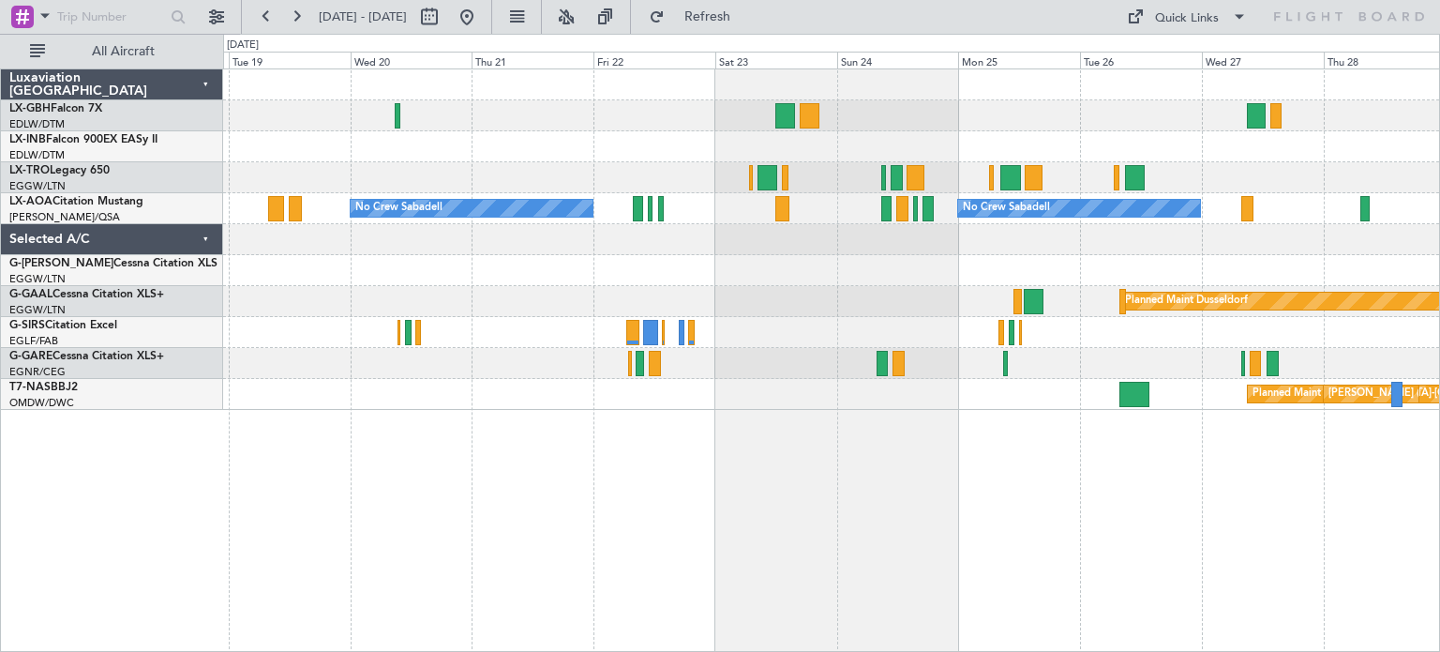
click at [283, 555] on div "No Crew Sabadell No Crew Sabadell No Crew Luxembourg (Findel) Owner Planned [GE…" at bounding box center [831, 359] width 1217 height 583
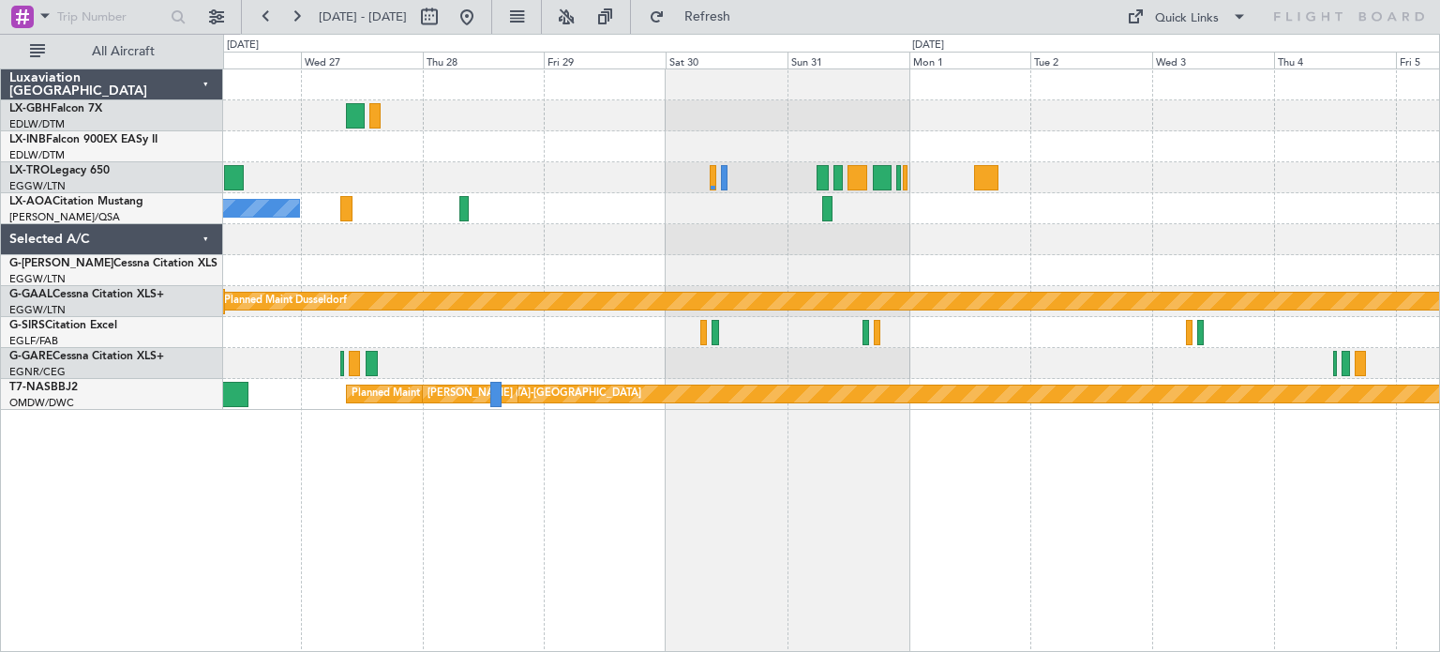
click at [434, 580] on div "No Crew Sabadell No Crew Planned [GEOGRAPHIC_DATA] Planned Maint [GEOGRAPHIC_DA…" at bounding box center [831, 359] width 1217 height 583
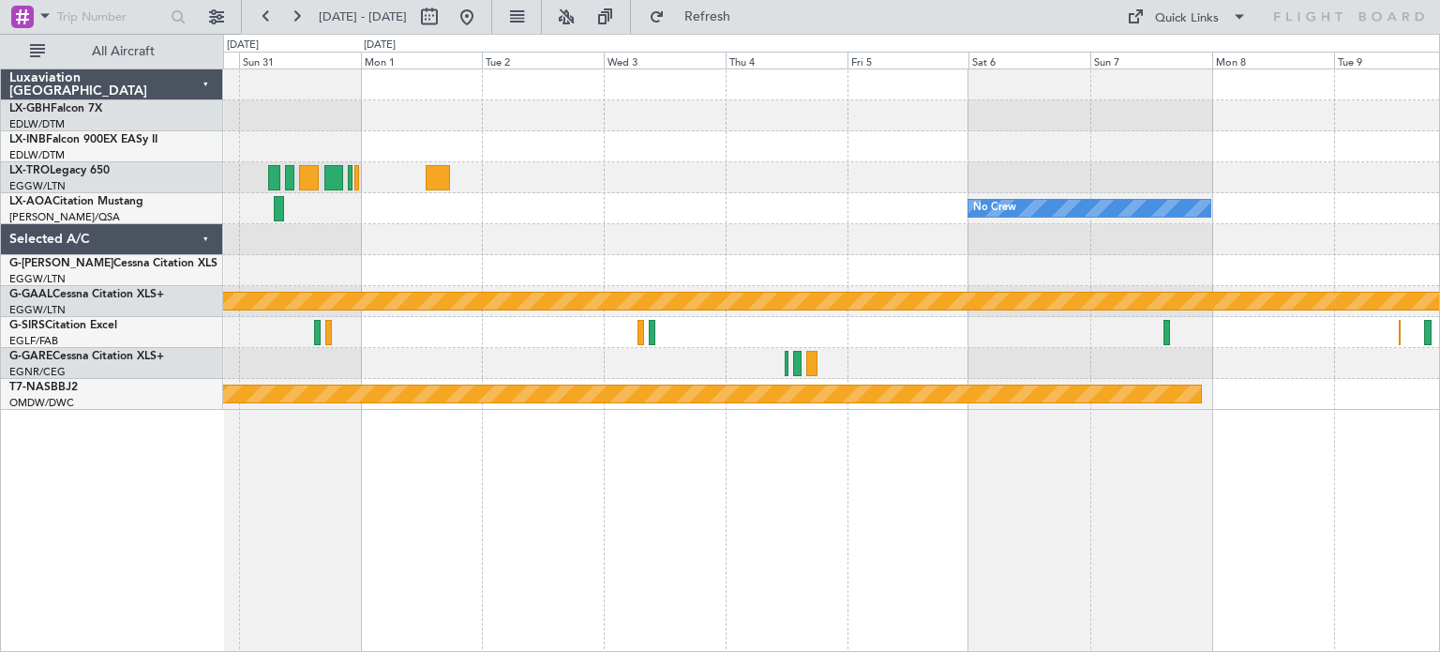
click at [493, 464] on div "No Crew Planned [GEOGRAPHIC_DATA] Planned Maint [GEOGRAPHIC_DATA]-[GEOGRAPHIC_D…" at bounding box center [831, 359] width 1217 height 583
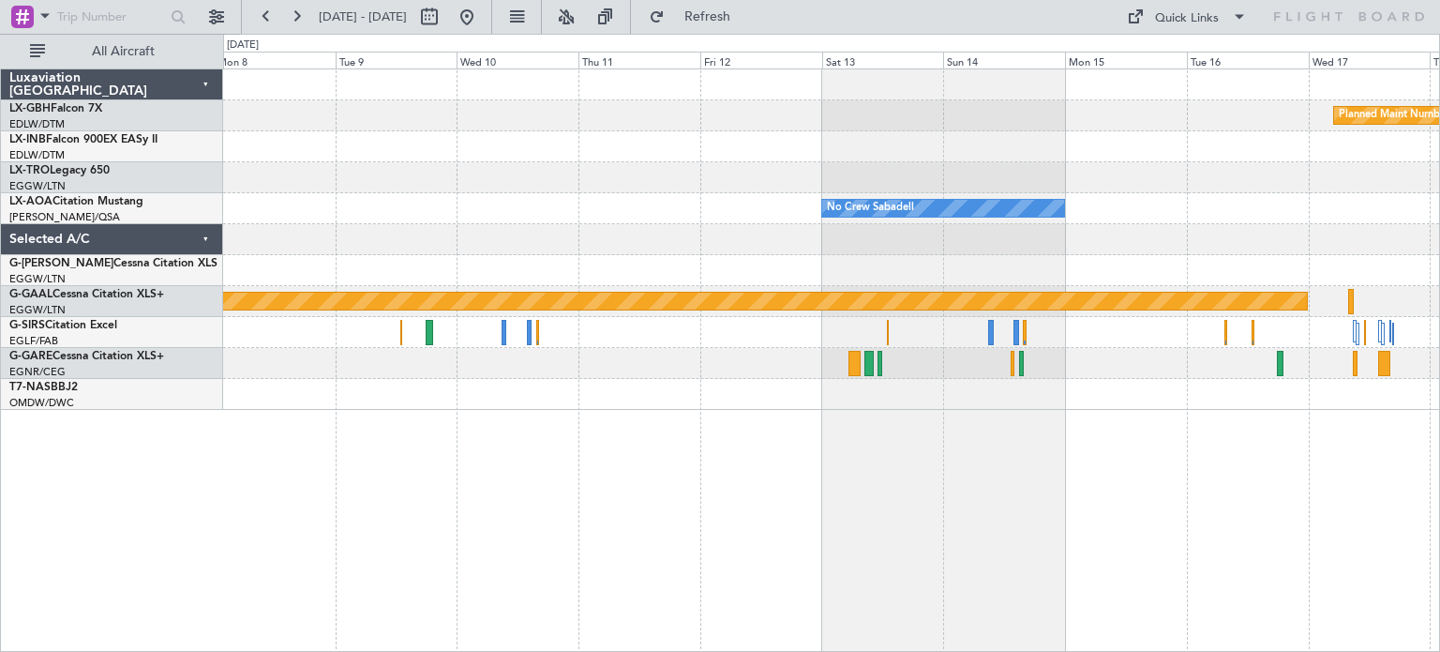
click at [807, 335] on div "Planned Maint Nurnberg No Crew Sabadell No Crew No Crew Sabadell Planned [GEOGR…" at bounding box center [831, 239] width 1216 height 340
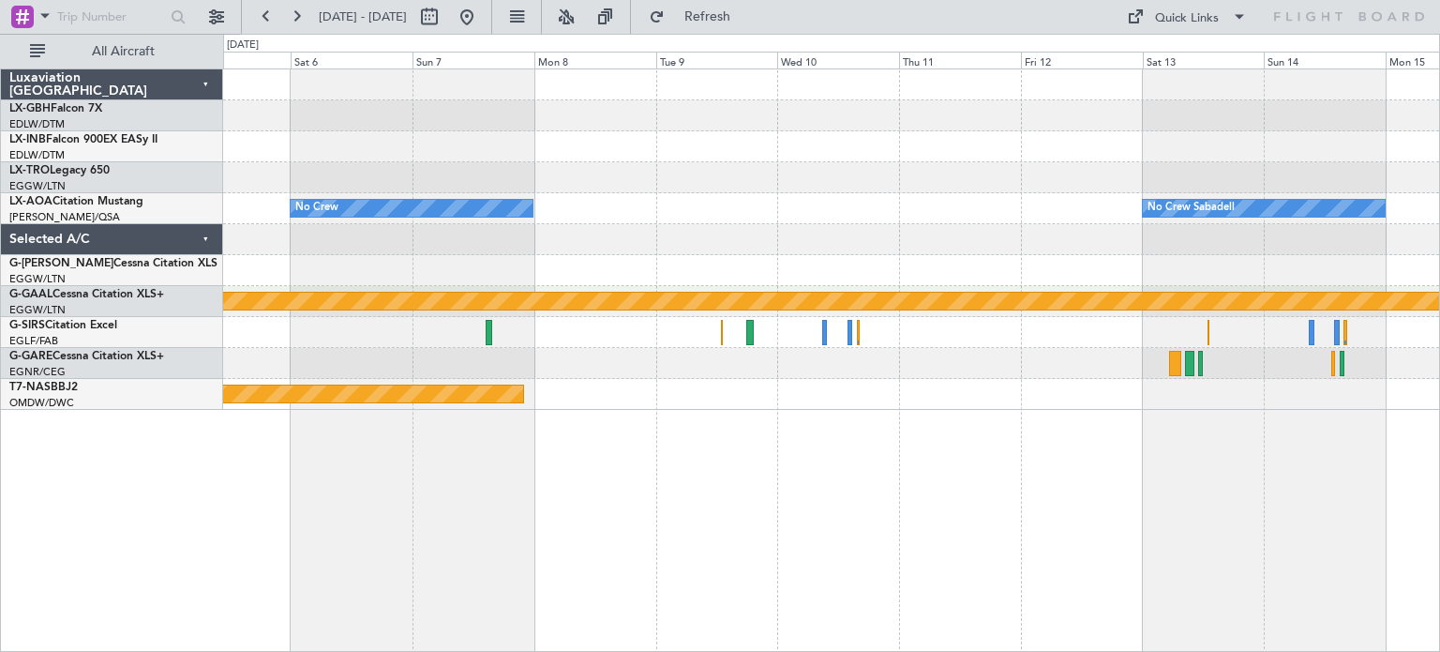
click at [1080, 400] on div "Planned Maint Nurnberg No Crew Sabadell No Crew Planned [GEOGRAPHIC_DATA] Plann…" at bounding box center [831, 239] width 1216 height 340
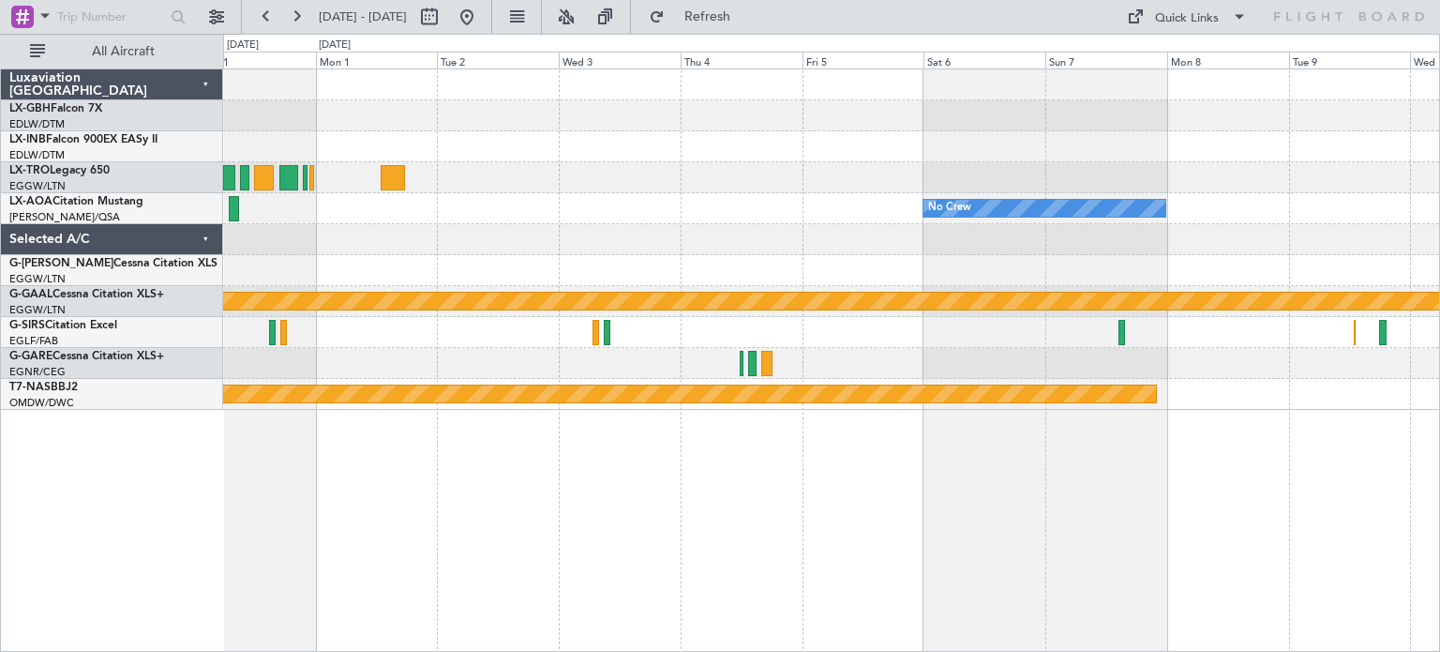
click at [1090, 423] on div "No Crew Planned [GEOGRAPHIC_DATA] Planned Maint [GEOGRAPHIC_DATA]-[GEOGRAPHIC_D…" at bounding box center [831, 359] width 1217 height 583
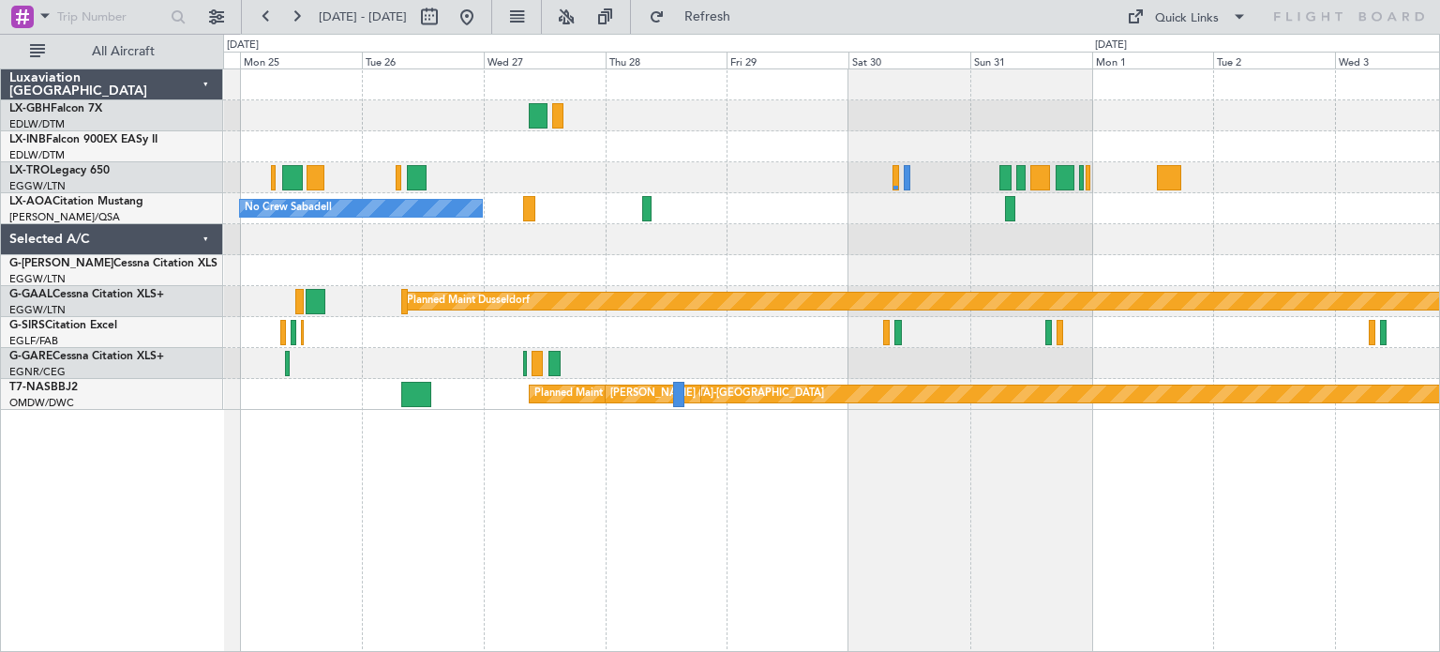
click at [1338, 489] on div "No Crew Sabadell No Crew Planned [GEOGRAPHIC_DATA] Planned Maint [GEOGRAPHIC_DA…" at bounding box center [831, 359] width 1217 height 583
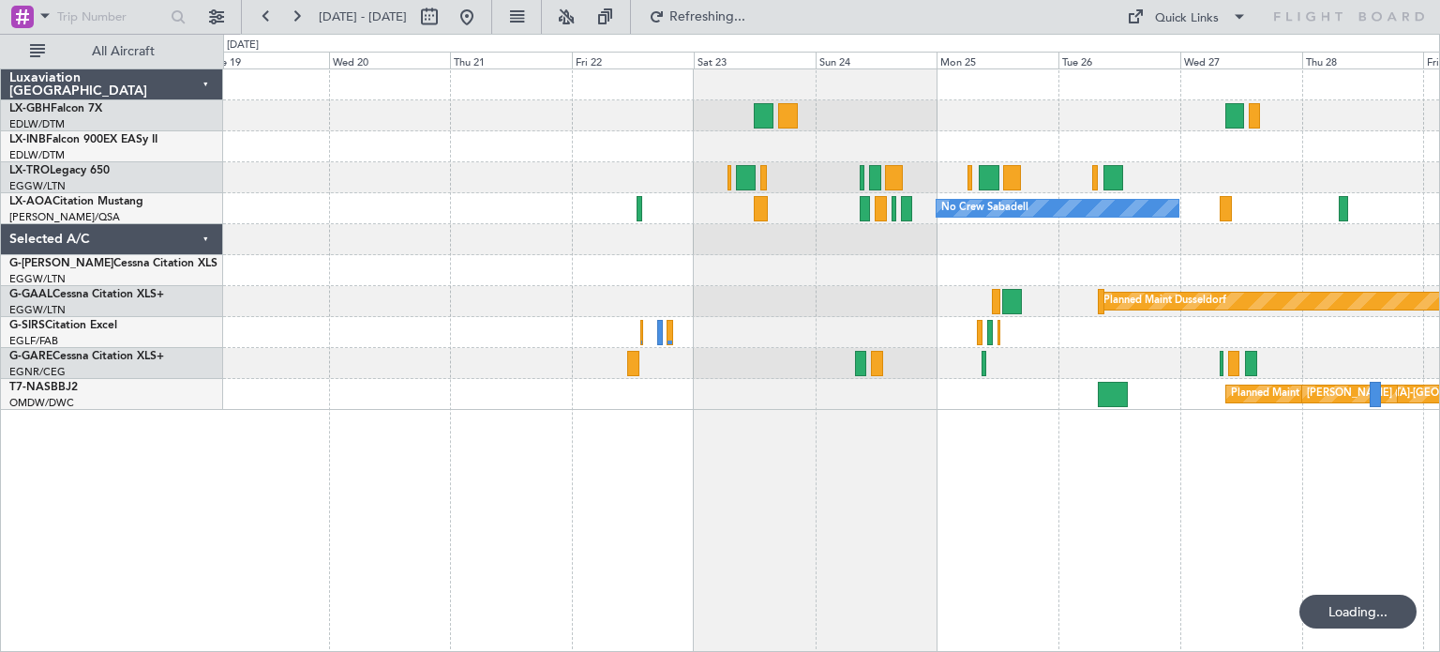
click at [1213, 566] on div "No Crew Sabadell No Crew Luxembourg (Findel) Owner Planned [GEOGRAPHIC_DATA] Pl…" at bounding box center [831, 359] width 1217 height 583
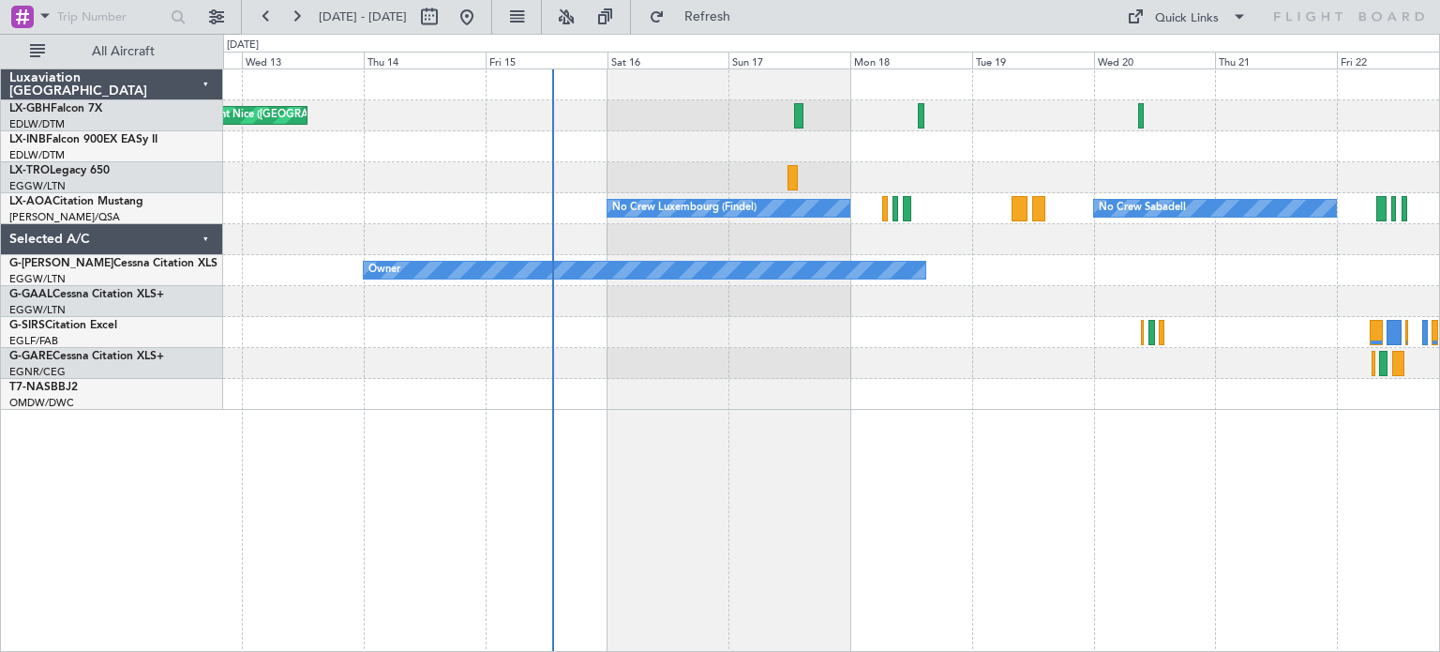
click at [1080, 487] on div "Planned Maint Nice ([GEOGRAPHIC_DATA]) Unplanned Maint [GEOGRAPHIC_DATA] ([GEOG…" at bounding box center [831, 359] width 1217 height 583
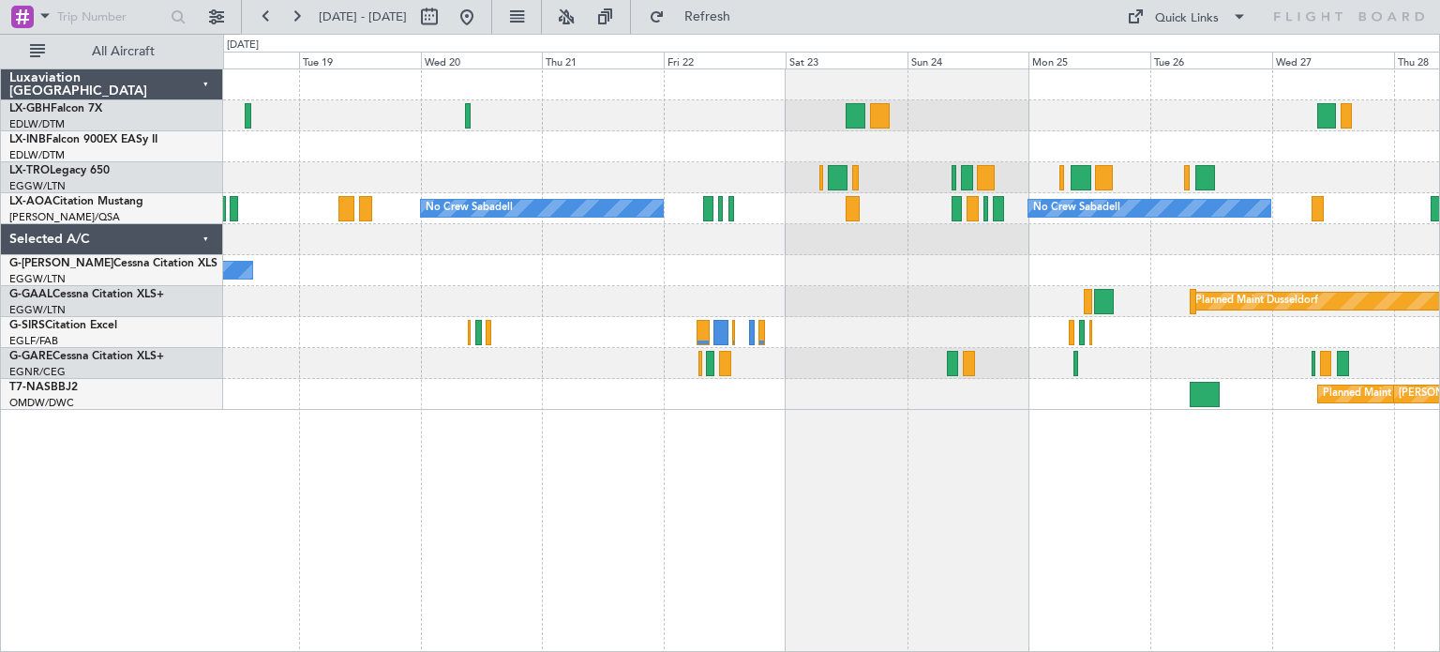
click at [331, 422] on div "No Crew Sabadell No Crew Sabadell No Crew Luxembourg (Findel) Owner Planned [GE…" at bounding box center [831, 359] width 1217 height 583
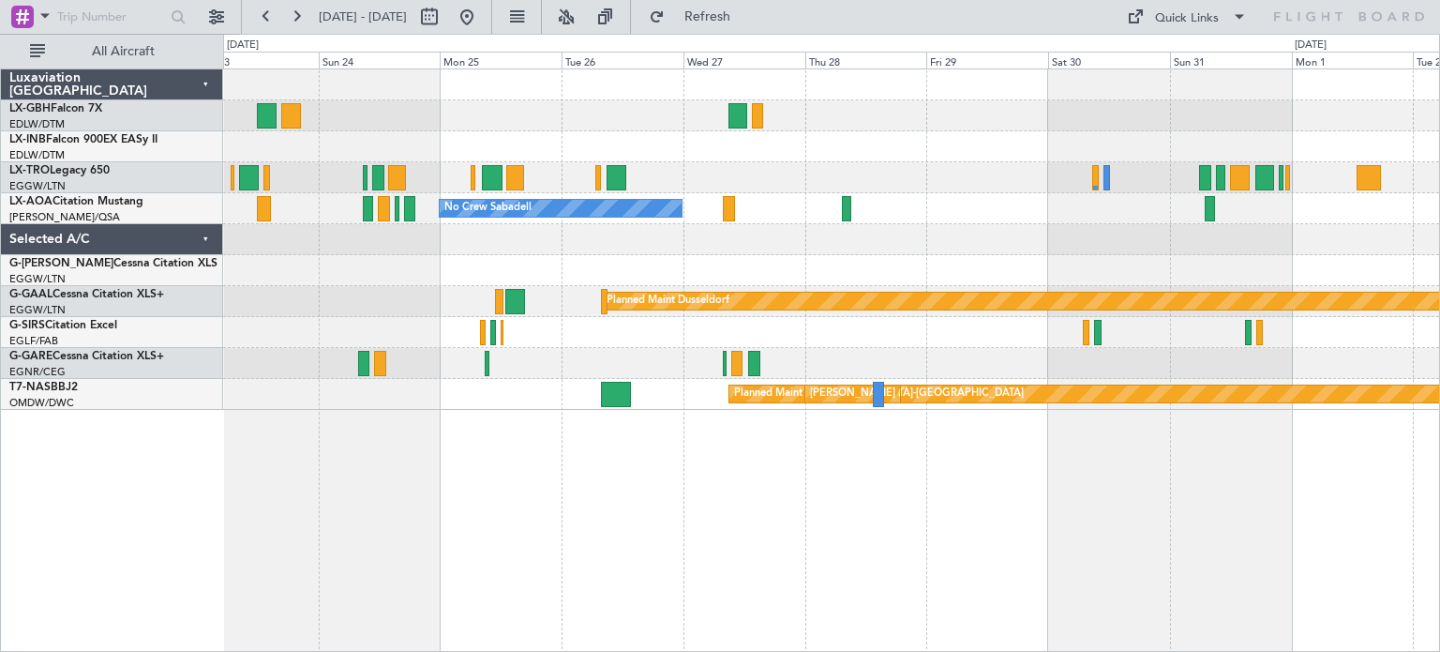
click at [741, 558] on div "No Crew Sabadell No Crew Sabadell Planned [GEOGRAPHIC_DATA] Planned Maint [GEOG…" at bounding box center [831, 359] width 1217 height 583
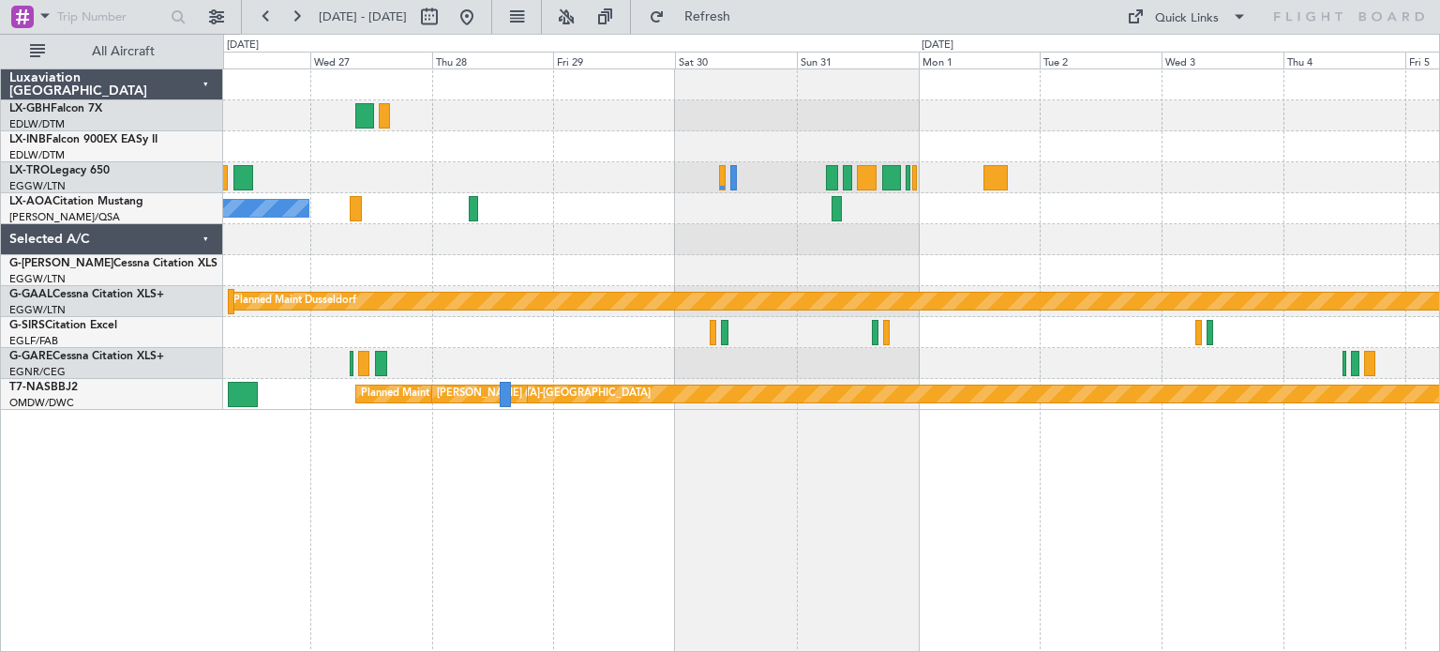
click at [705, 518] on div "No Crew Sabadell No Crew Planned [GEOGRAPHIC_DATA] Planned Maint [GEOGRAPHIC_DA…" at bounding box center [831, 359] width 1217 height 583
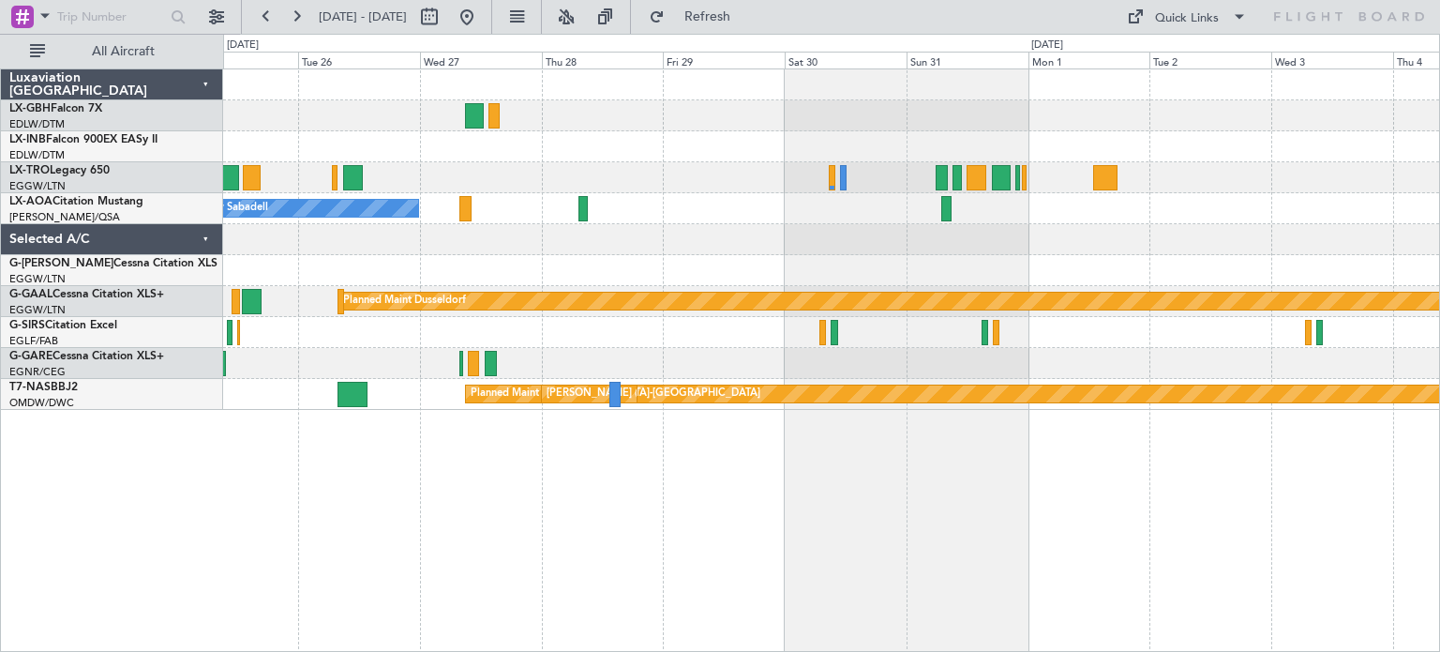
click at [1299, 511] on div "No Crew Sabadell No Crew Planned [GEOGRAPHIC_DATA] Planned Maint [GEOGRAPHIC_DA…" at bounding box center [831, 359] width 1217 height 583
